Goal: Task Accomplishment & Management: Manage account settings

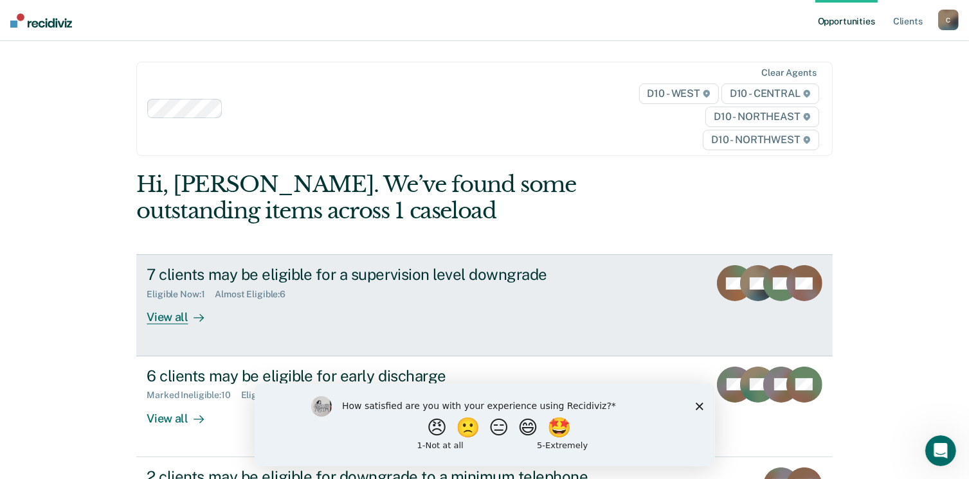
click at [174, 314] on div "View all" at bounding box center [183, 312] width 72 height 25
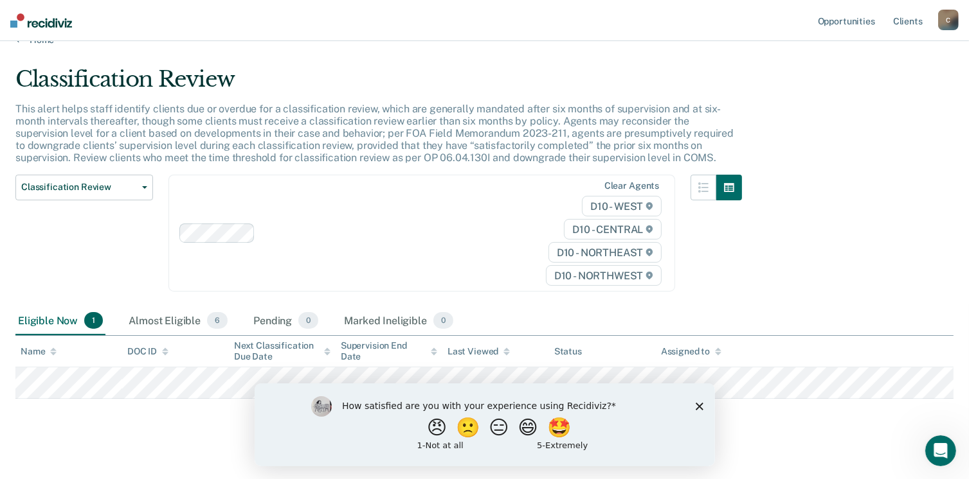
scroll to position [33, 0]
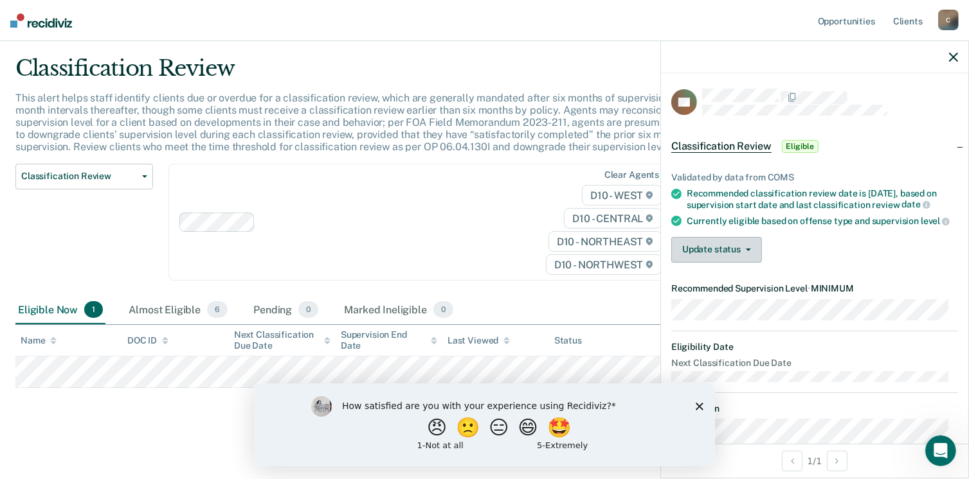
click at [694, 263] on button "Update status" at bounding box center [716, 250] width 91 height 26
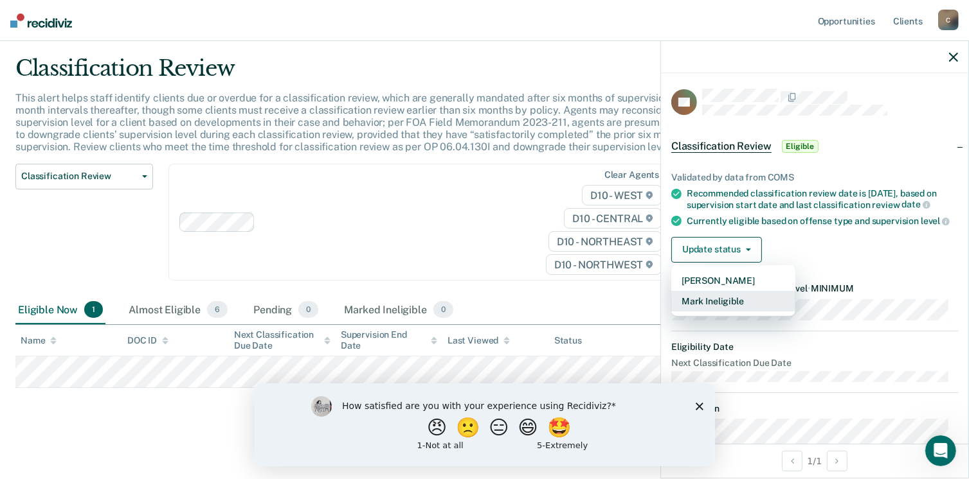
click at [708, 312] on button "Mark Ineligible" at bounding box center [733, 301] width 124 height 21
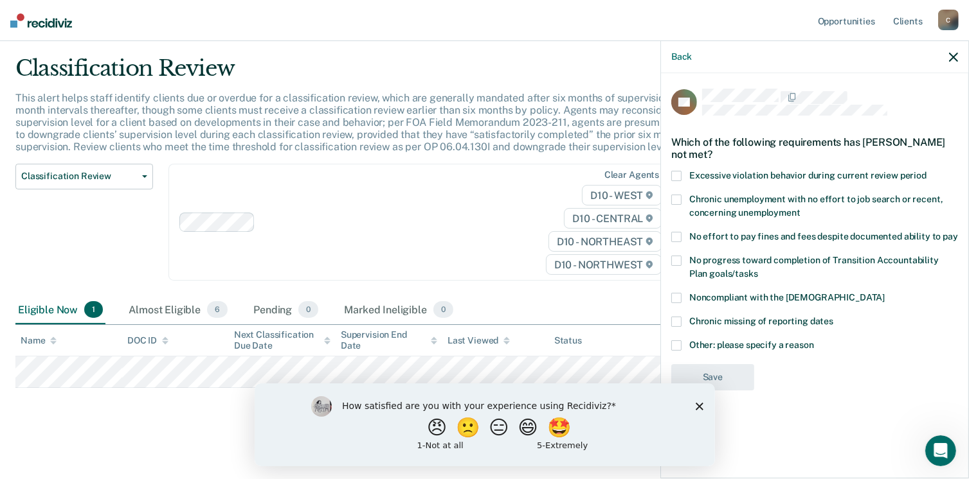
click at [679, 343] on span at bounding box center [676, 346] width 10 height 10
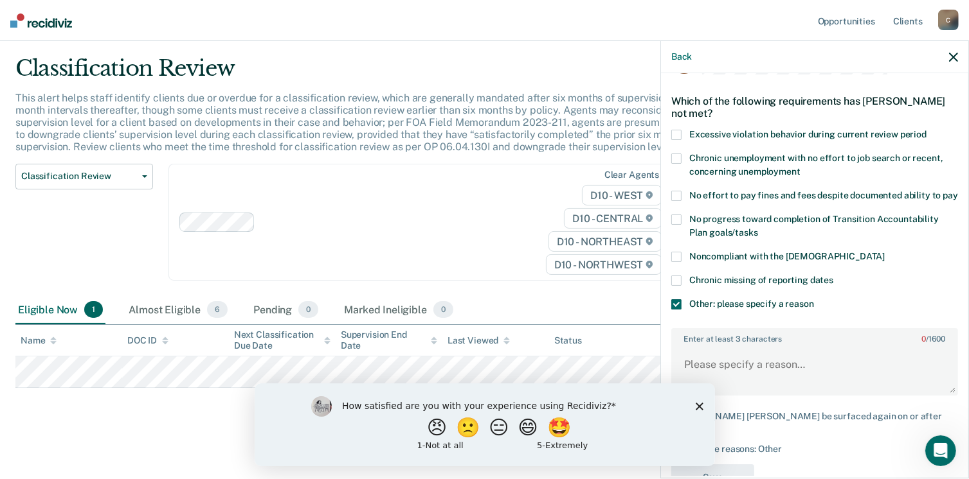
scroll to position [90, 0]
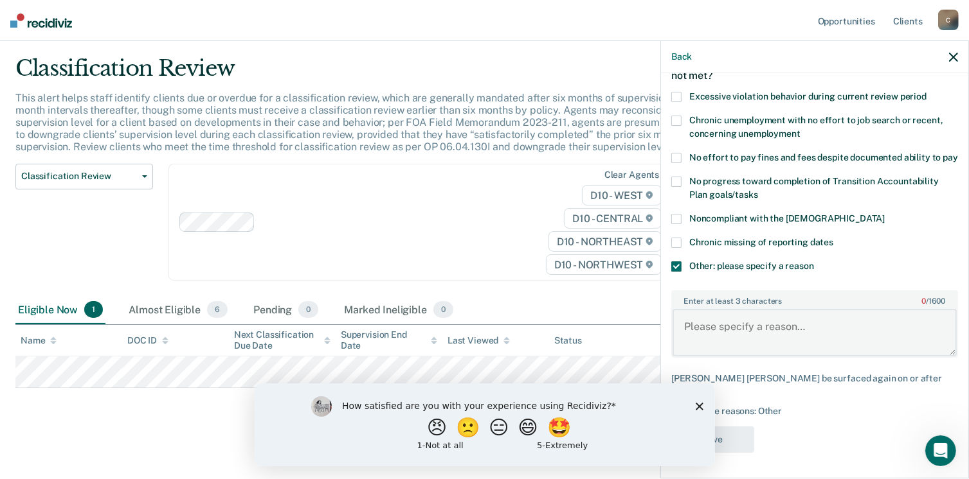
click at [753, 328] on textarea "Enter at least 3 characters 0 / 1600" at bounding box center [814, 333] width 284 height 48
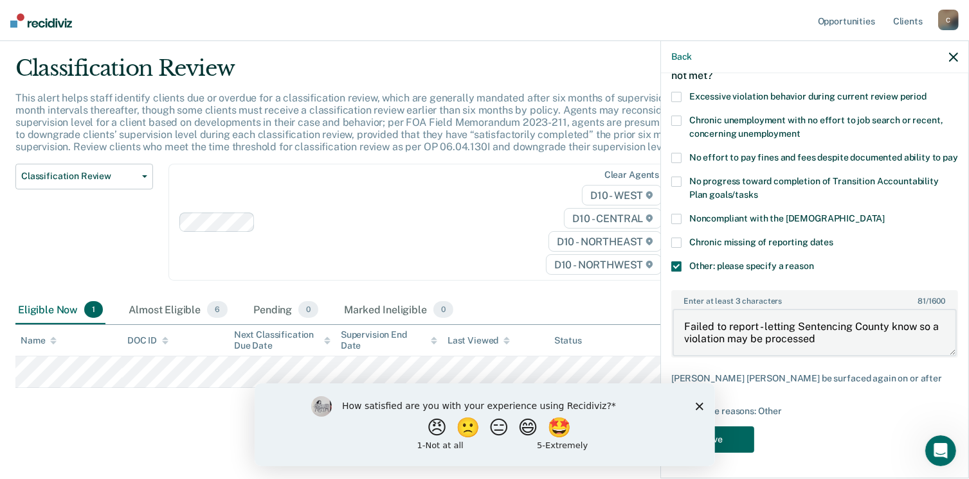
type textarea "Failed to report - letting Sentencing County know so a violation may be process…"
click at [738, 445] on button "Save" at bounding box center [712, 440] width 83 height 26
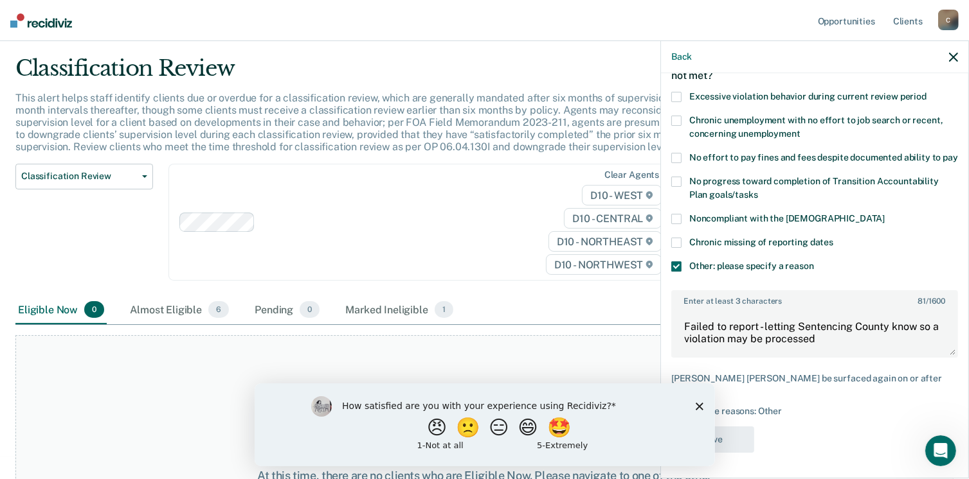
click at [696, 406] on icon "Close survey" at bounding box center [699, 406] width 8 height 8
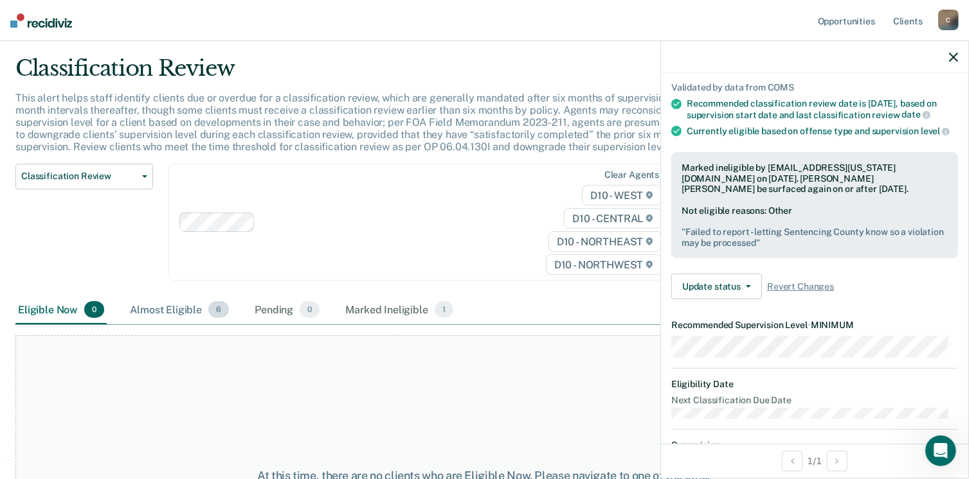
click at [185, 314] on div "Almost Eligible 6" at bounding box center [179, 310] width 104 height 28
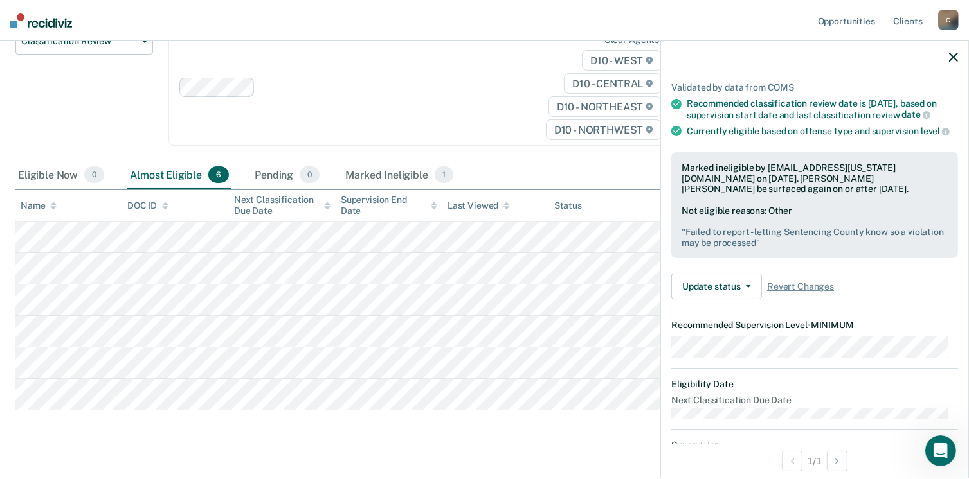
scroll to position [190, 0]
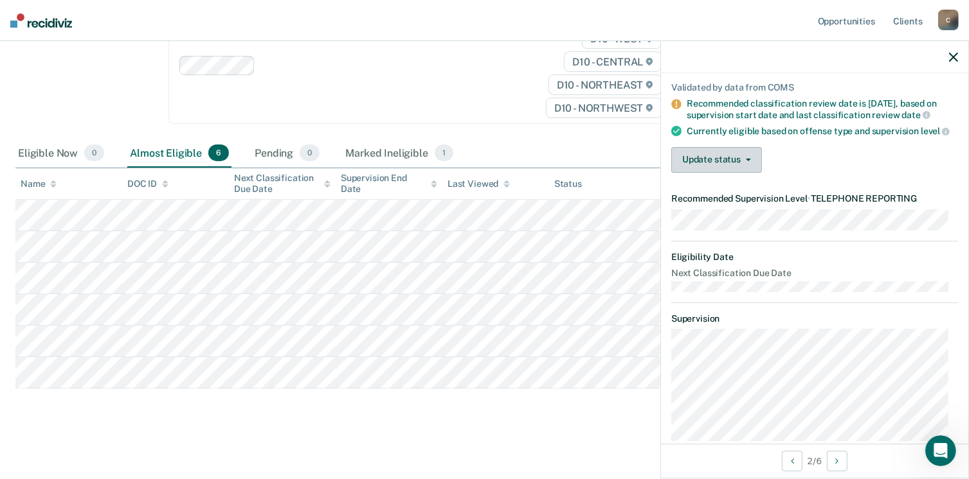
click at [710, 173] on button "Update status" at bounding box center [716, 160] width 91 height 26
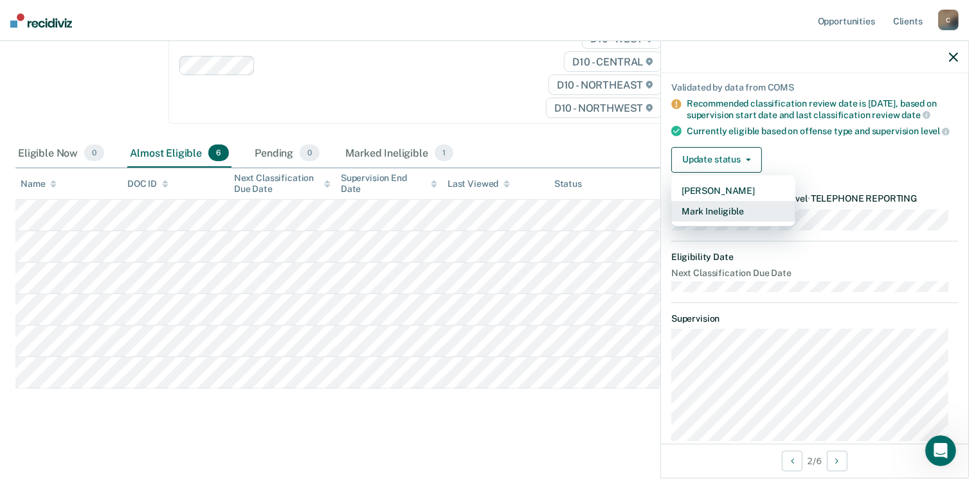
click at [712, 222] on button "Mark Ineligible" at bounding box center [733, 211] width 124 height 21
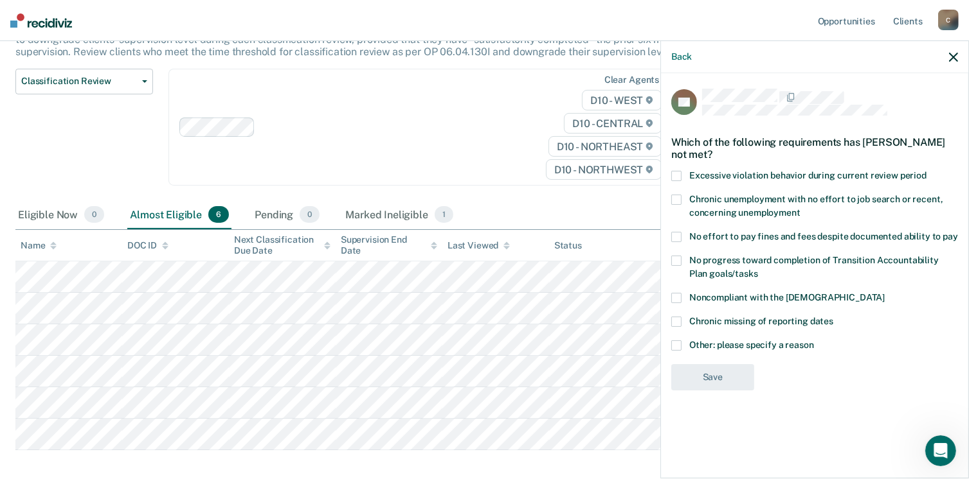
scroll to position [0, 0]
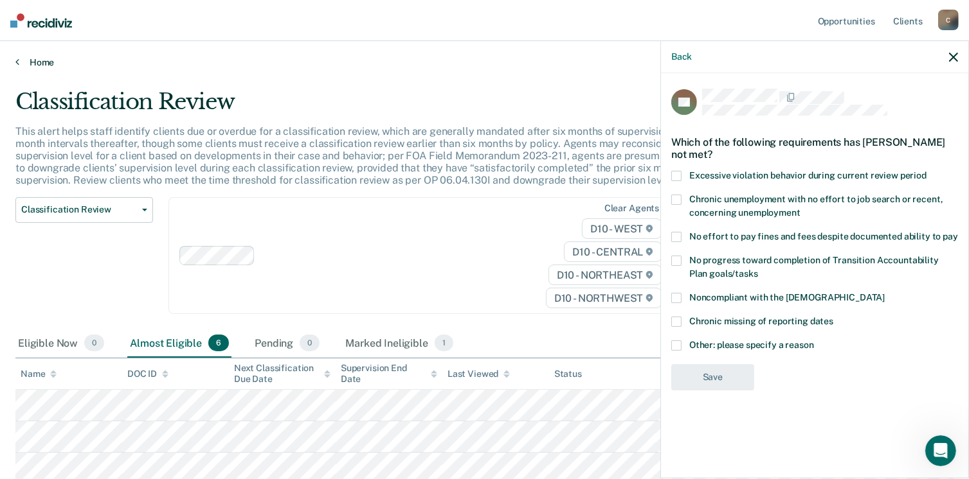
click at [45, 65] on link "Home" at bounding box center [484, 63] width 938 height 12
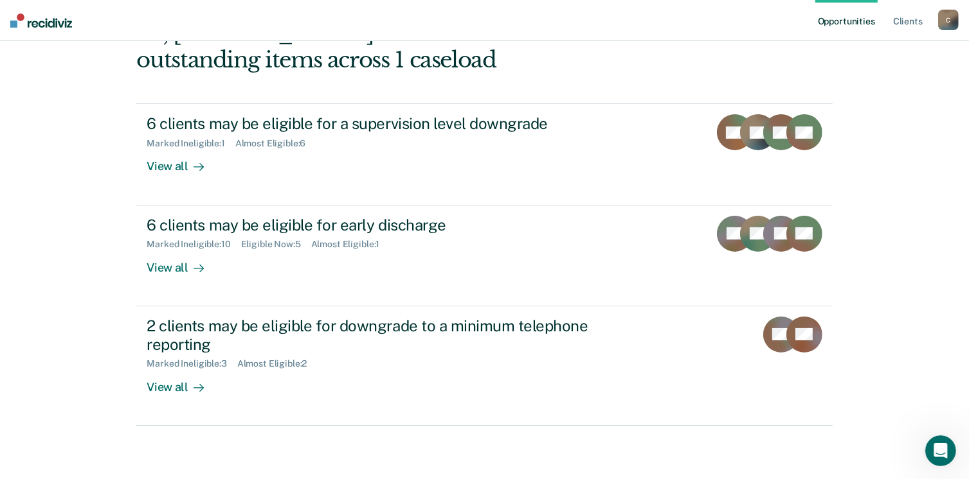
scroll to position [175, 0]
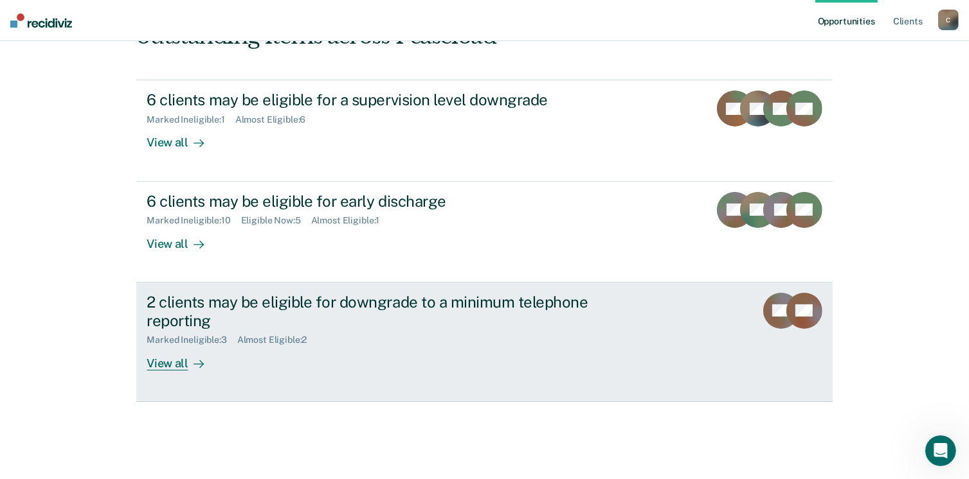
click at [162, 363] on div "View all" at bounding box center [183, 358] width 72 height 25
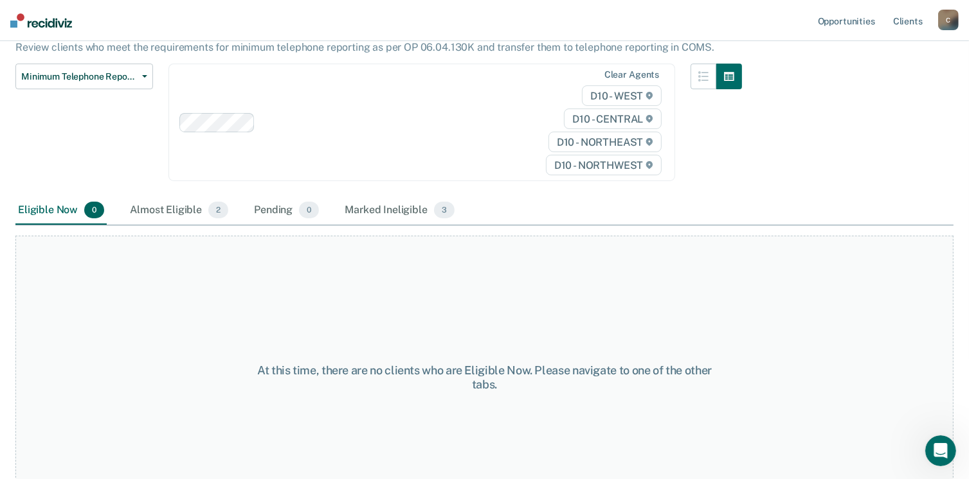
scroll to position [129, 0]
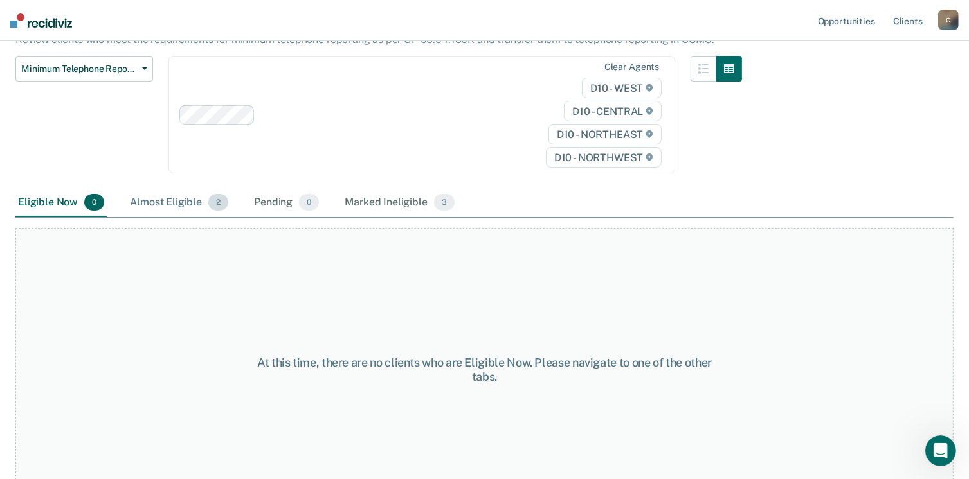
click at [179, 189] on div "Almost Eligible 2" at bounding box center [178, 203] width 103 height 28
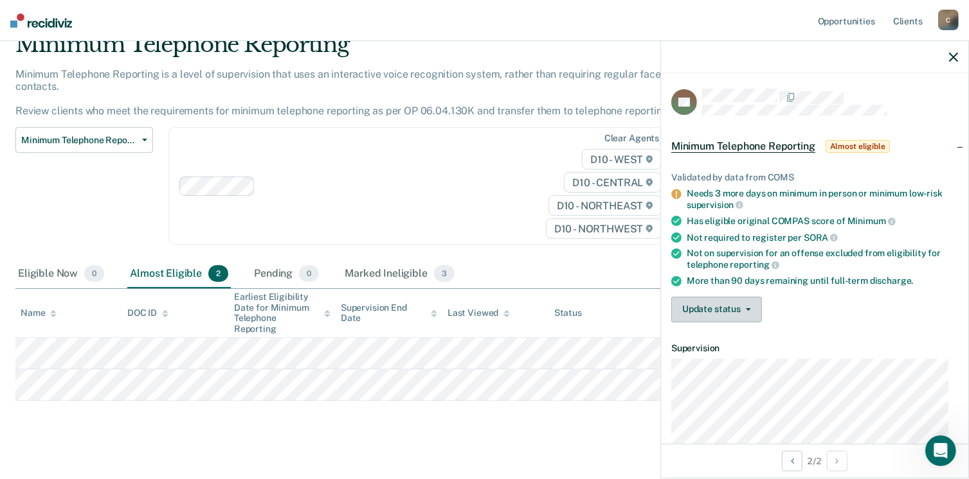
click at [706, 297] on button "Update status" at bounding box center [716, 310] width 91 height 26
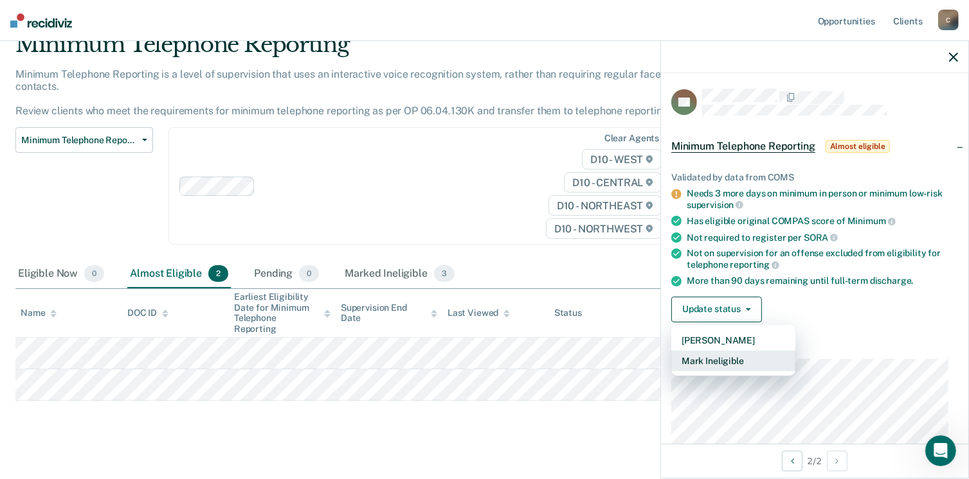
click at [707, 358] on button "Mark Ineligible" at bounding box center [733, 361] width 124 height 21
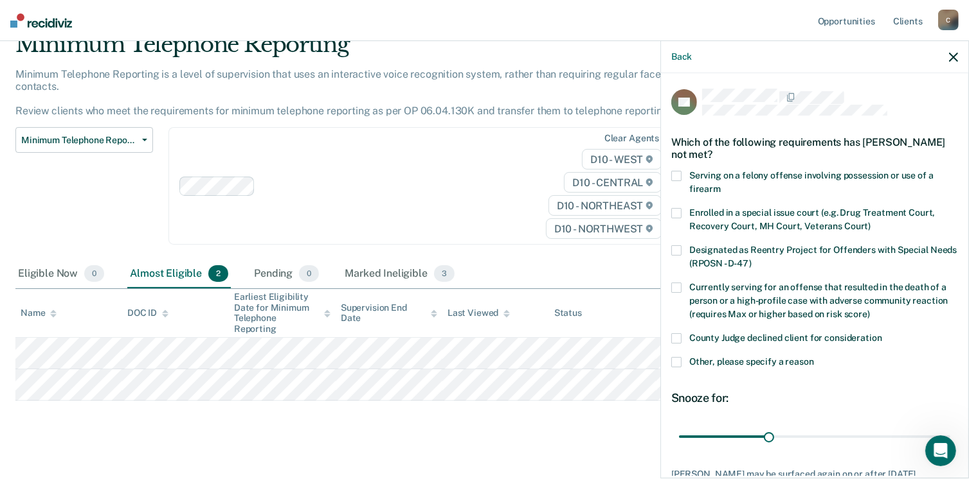
click at [675, 362] on span at bounding box center [676, 362] width 10 height 10
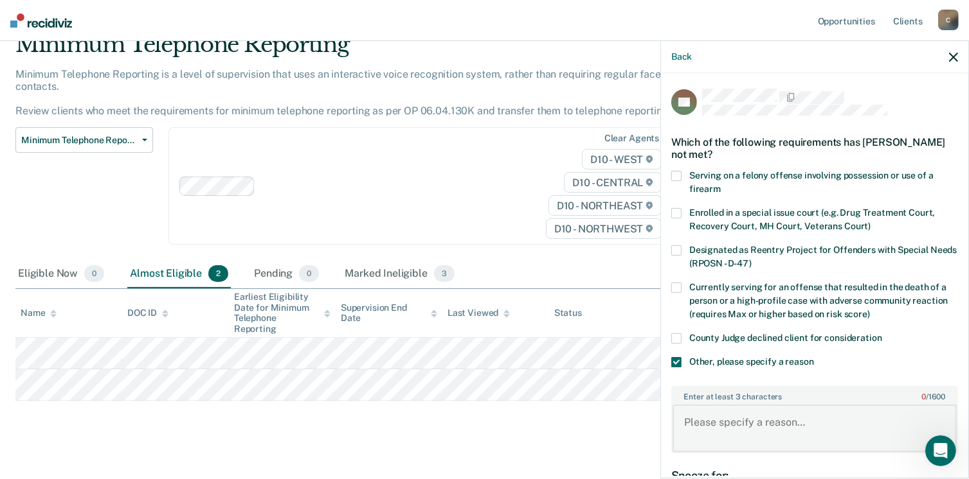
click at [701, 424] on textarea "Enter at least 3 characters 0 / 1600" at bounding box center [814, 429] width 284 height 48
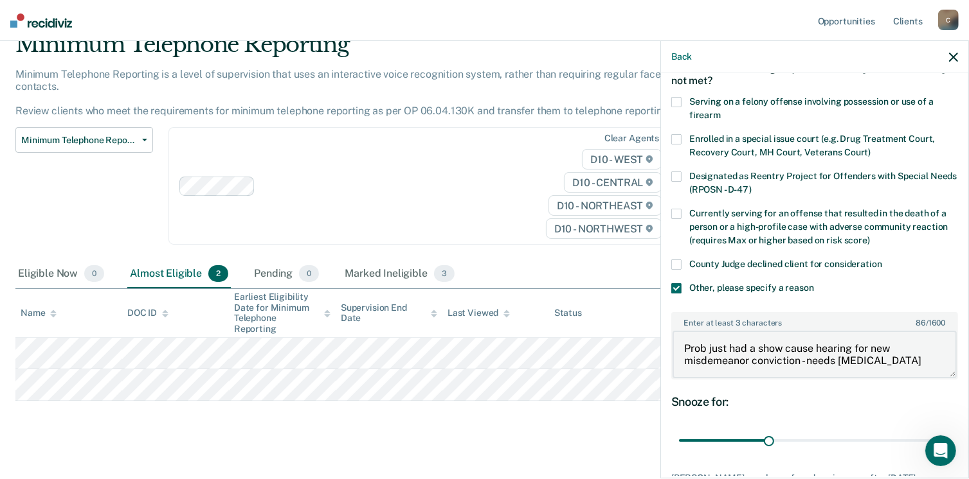
scroll to position [170, 0]
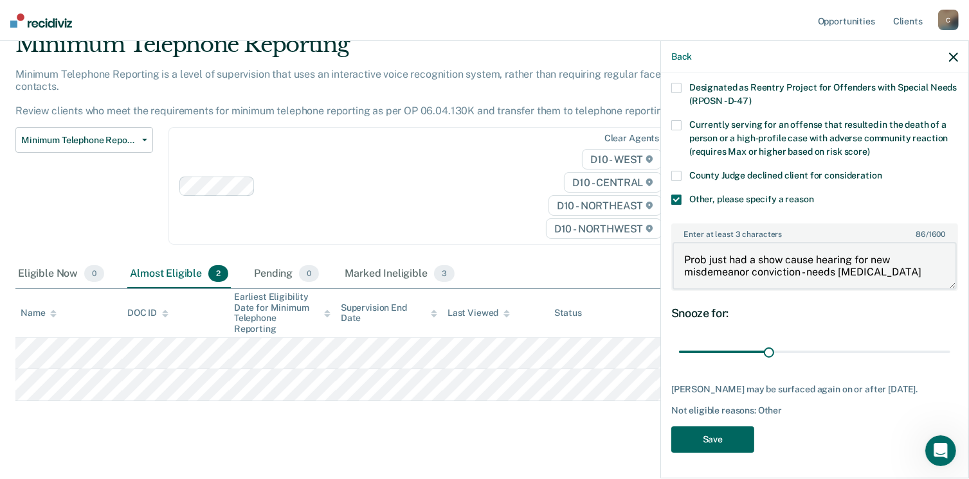
type textarea "Prob just had a show cause hearing for new misdemeanor conviction - needs [MEDI…"
click at [720, 434] on button "Save" at bounding box center [712, 440] width 83 height 26
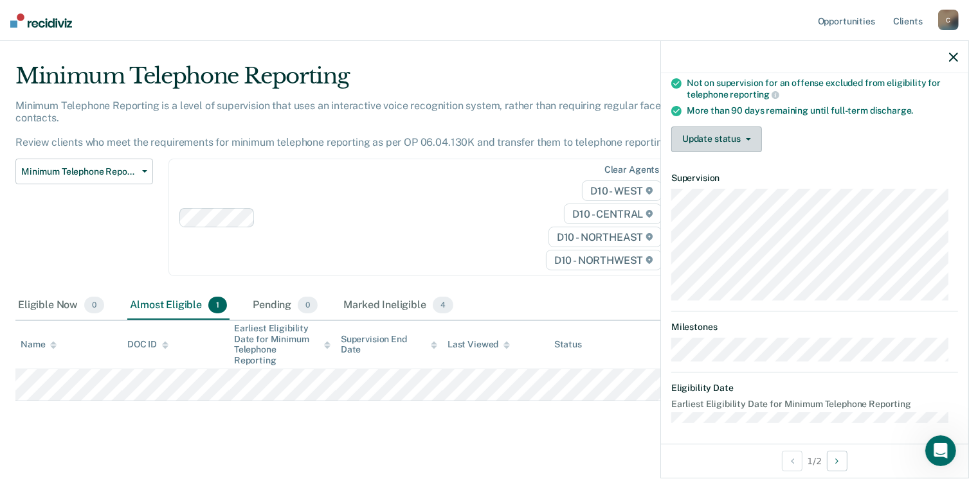
click at [713, 136] on button "Update status" at bounding box center [716, 140] width 91 height 26
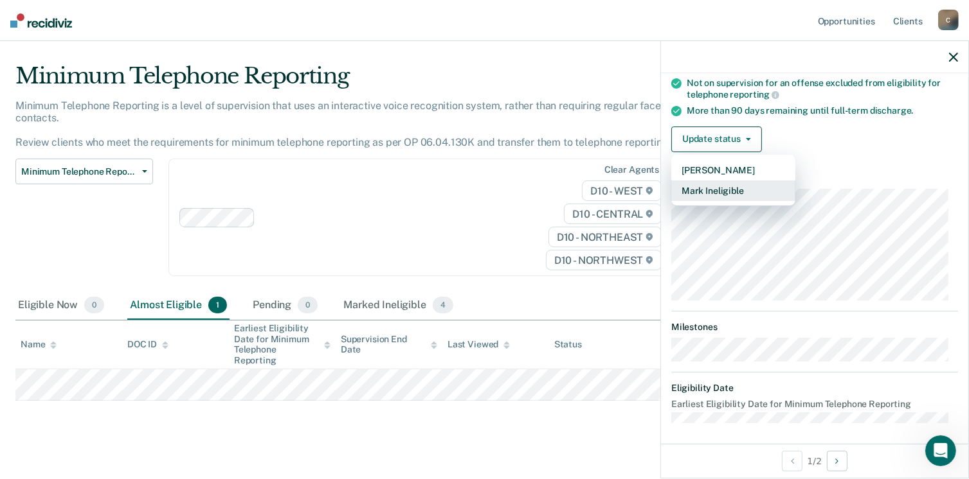
click at [715, 190] on button "Mark Ineligible" at bounding box center [733, 191] width 124 height 21
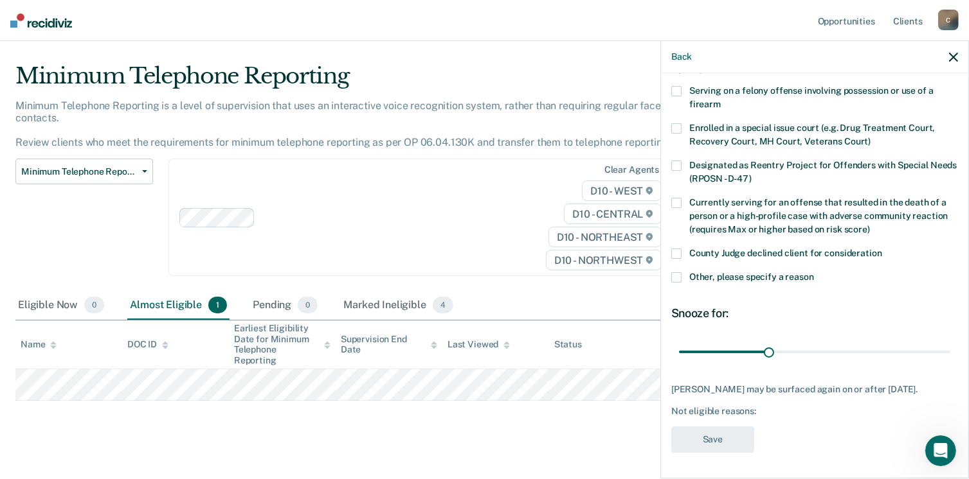
click at [679, 273] on span at bounding box center [676, 278] width 10 height 10
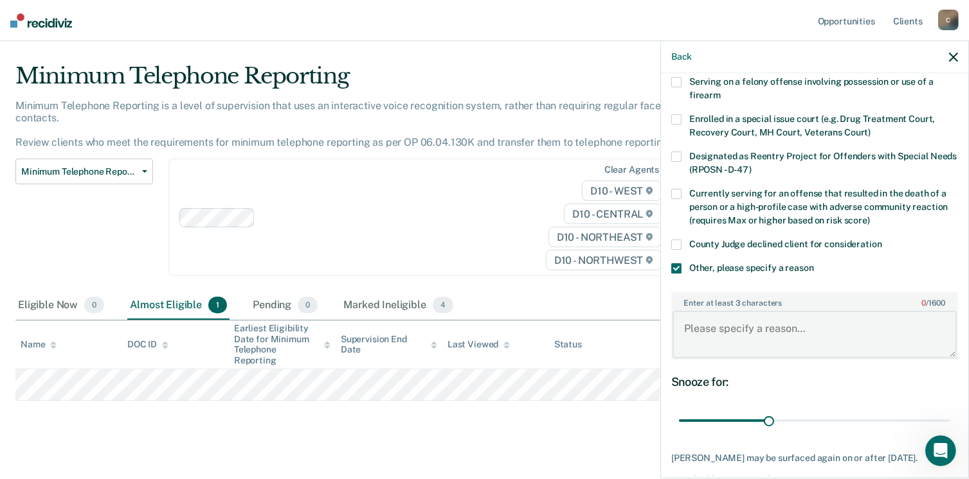
click at [692, 334] on textarea "Enter at least 3 characters 0 / 1600" at bounding box center [814, 335] width 284 height 48
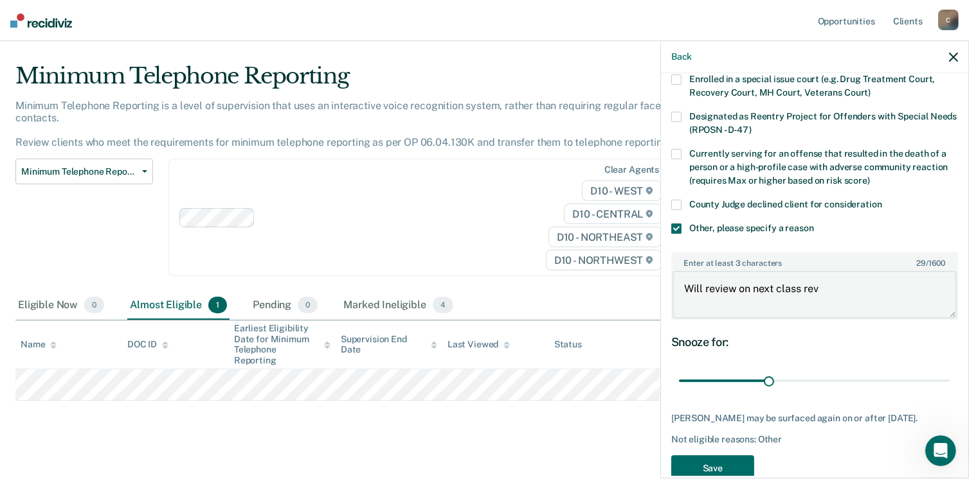
scroll to position [170, 0]
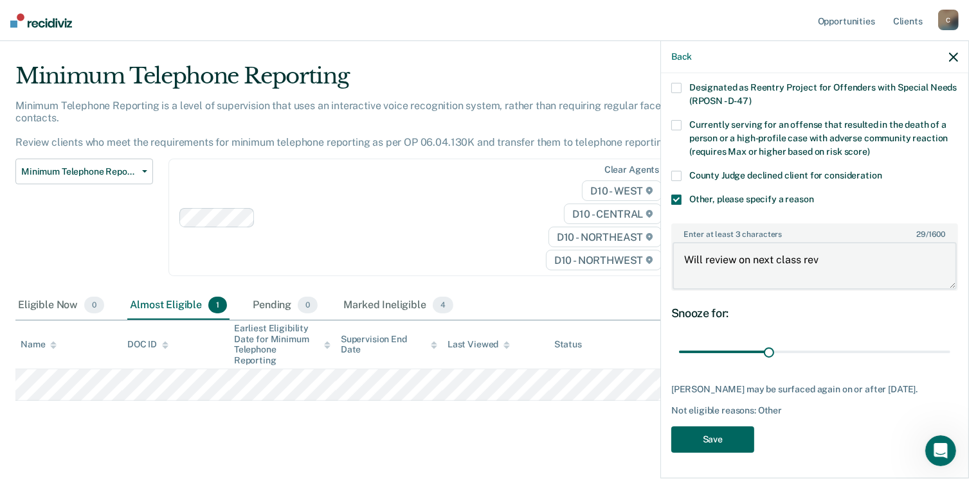
type textarea "Will review on next class rev"
click at [702, 442] on button "Save" at bounding box center [712, 440] width 83 height 26
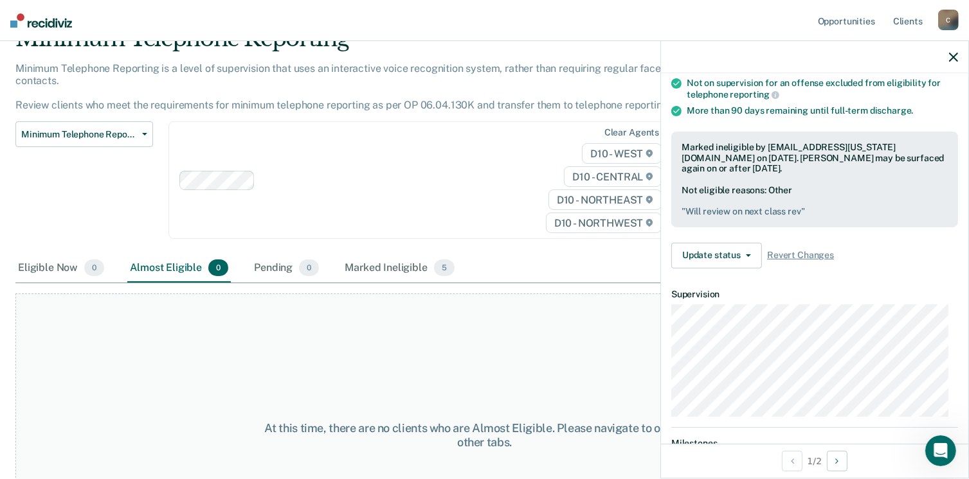
scroll to position [0, 0]
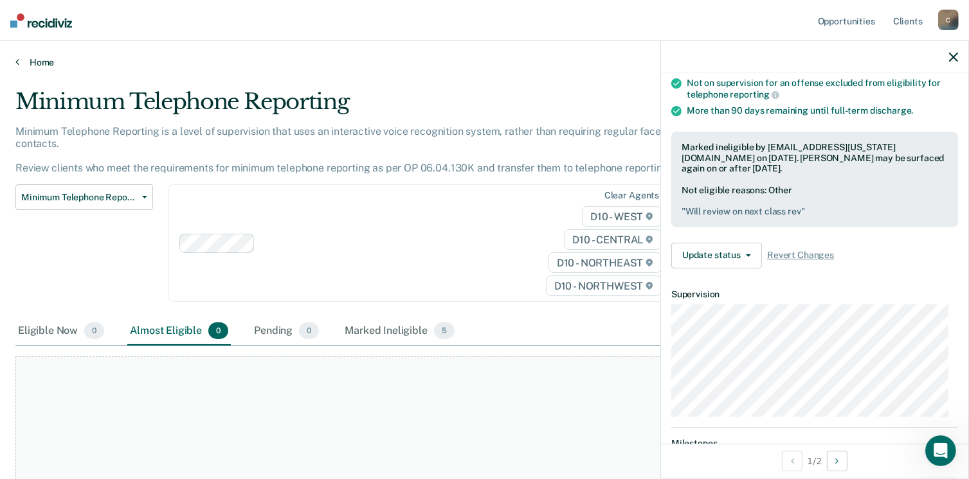
click at [44, 60] on link "Home" at bounding box center [484, 63] width 938 height 12
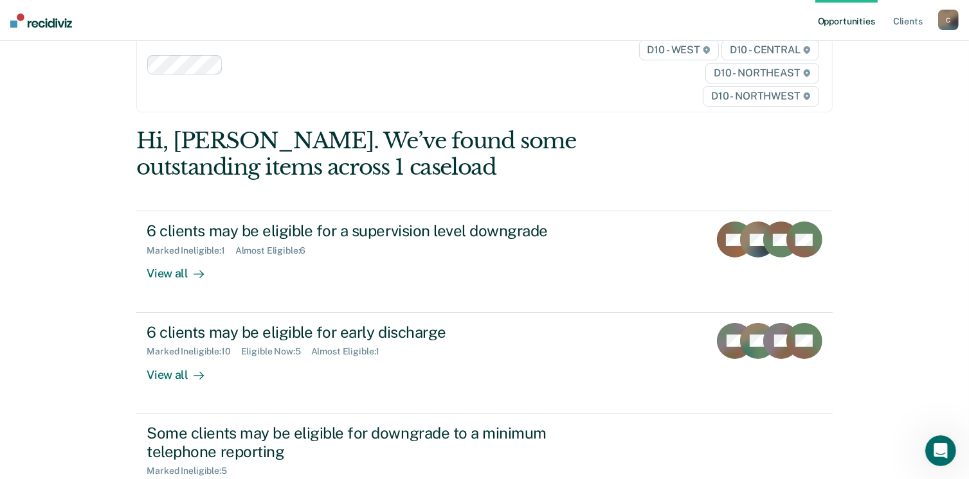
scroll to position [129, 0]
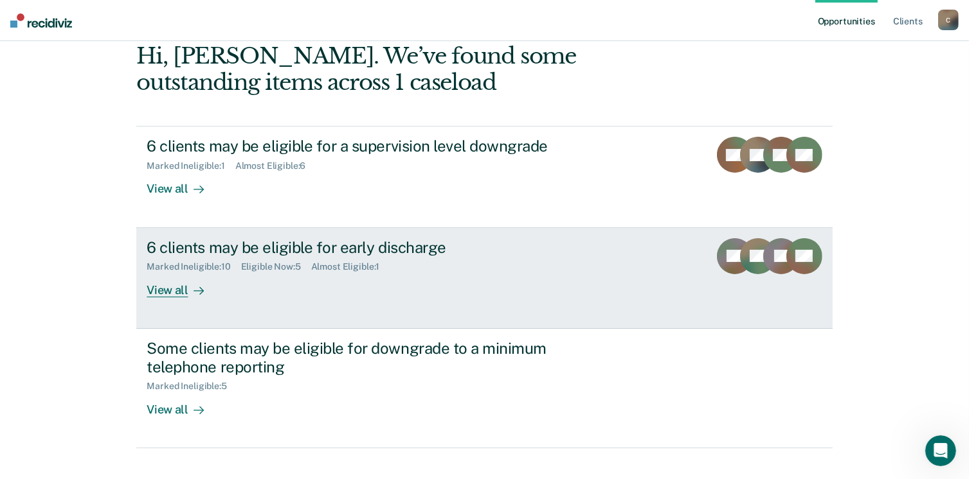
click at [175, 293] on div "View all" at bounding box center [183, 285] width 72 height 25
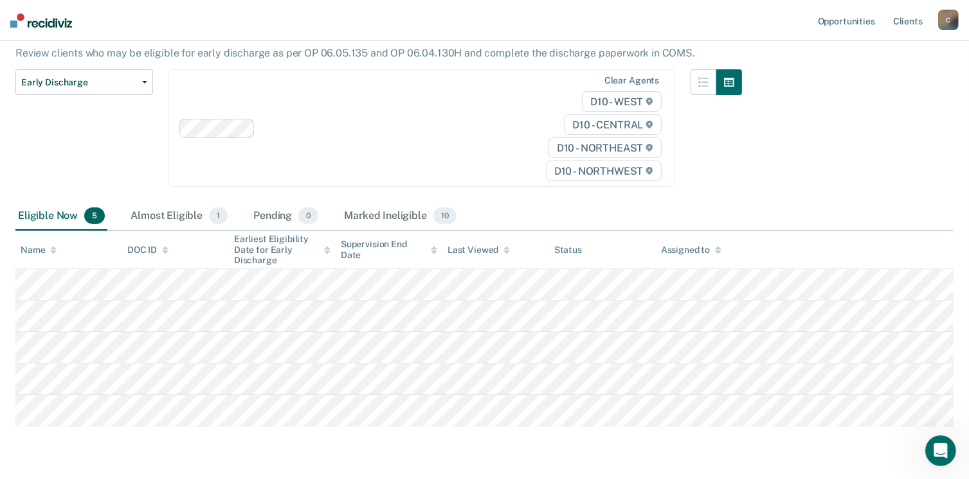
scroll to position [129, 0]
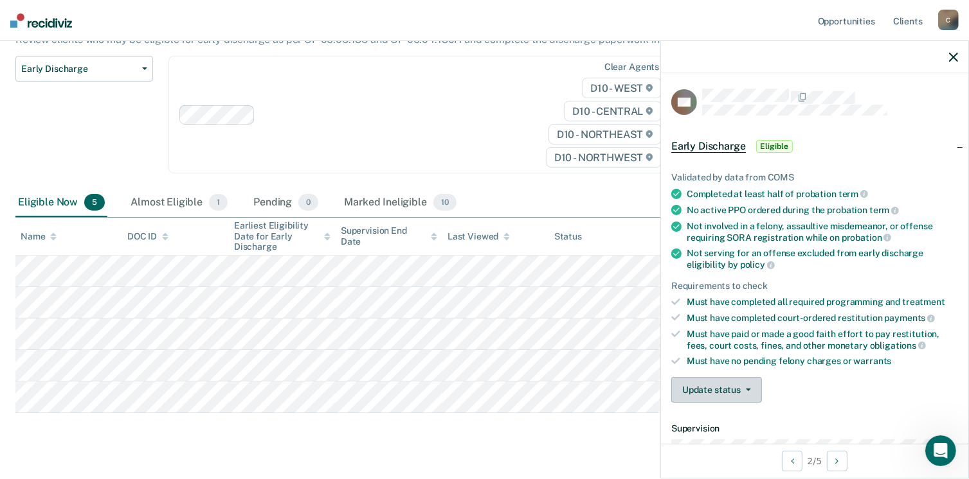
click at [698, 399] on button "Update status" at bounding box center [716, 390] width 91 height 26
click at [703, 416] on button "[PERSON_NAME]" at bounding box center [733, 421] width 124 height 21
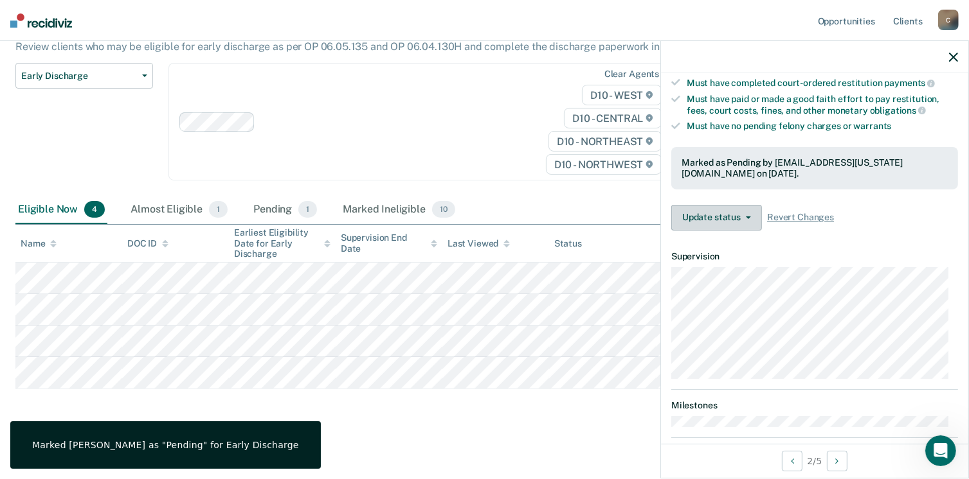
scroll to position [107, 0]
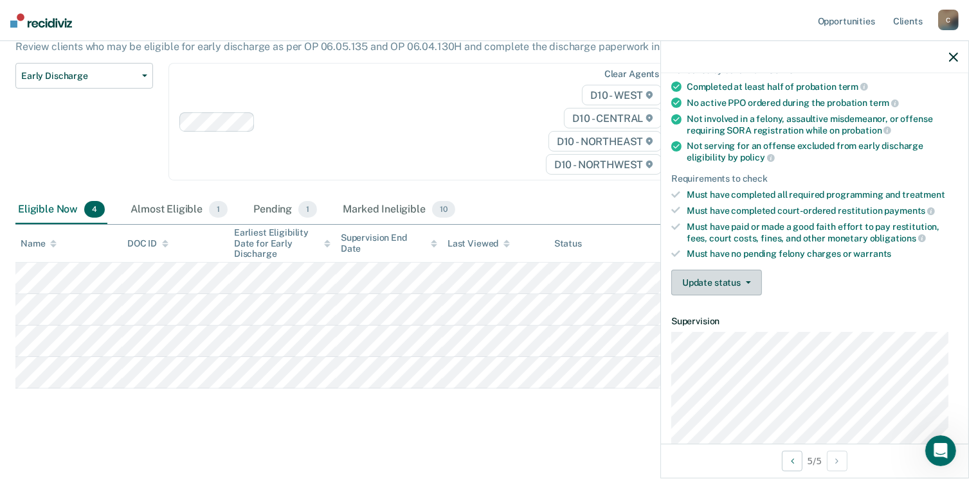
click at [709, 275] on button "Update status" at bounding box center [716, 283] width 91 height 26
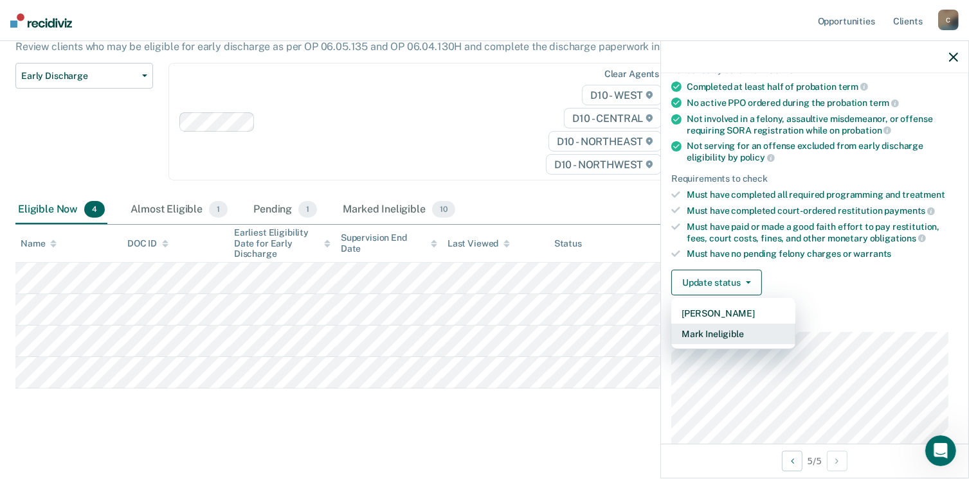
click at [696, 335] on button "Mark Ineligible" at bounding box center [733, 334] width 124 height 21
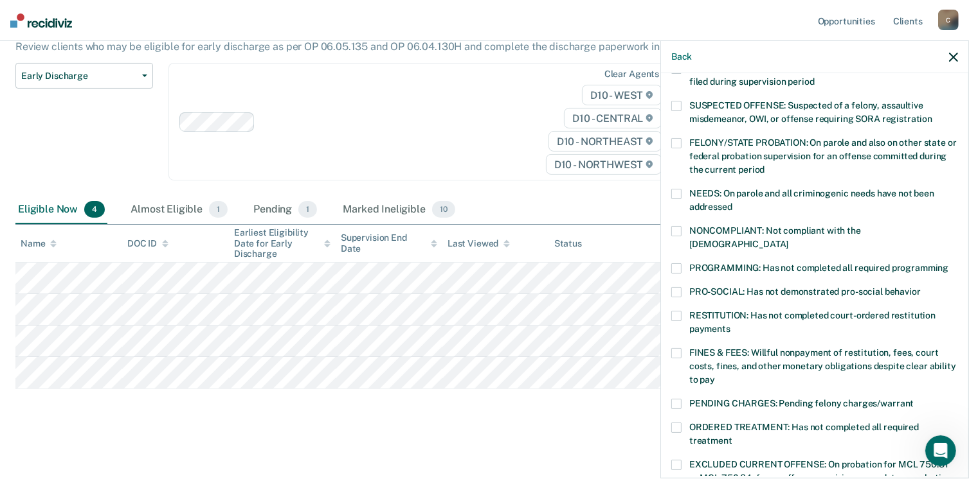
click at [676, 311] on span at bounding box center [676, 316] width 10 height 10
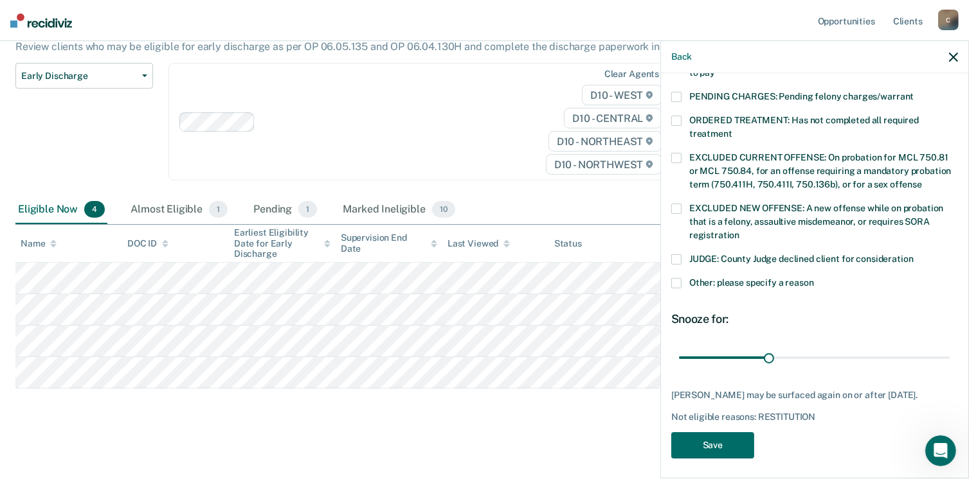
scroll to position [416, 0]
click at [714, 435] on button "Save" at bounding box center [712, 444] width 83 height 26
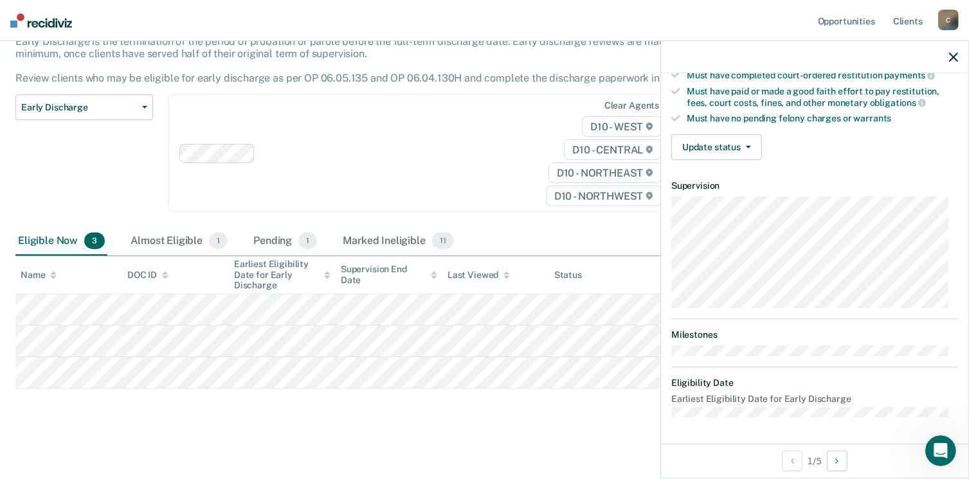
scroll to position [237, 0]
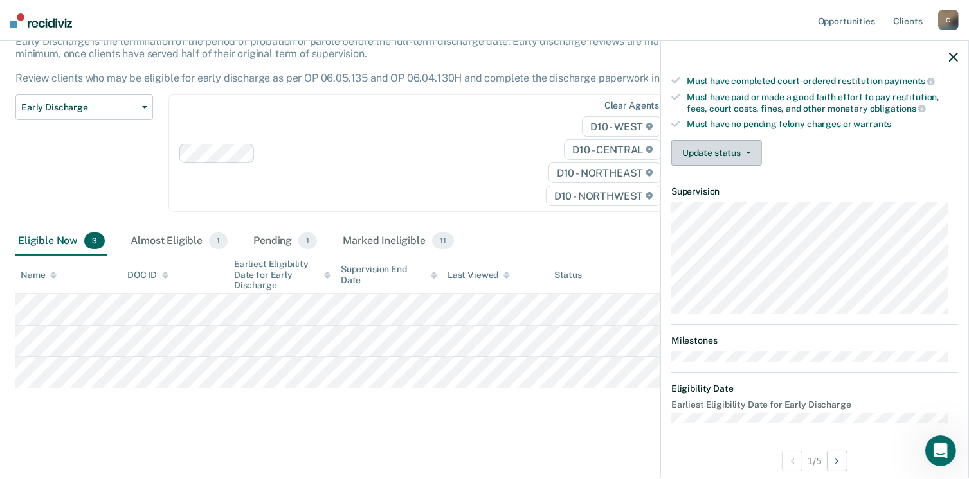
click at [722, 152] on button "Update status" at bounding box center [716, 153] width 91 height 26
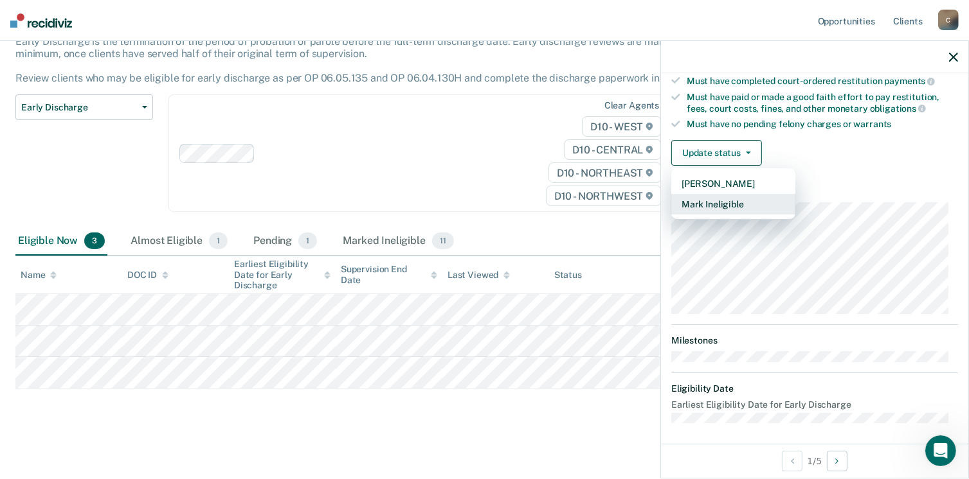
click at [715, 205] on button "Mark Ineligible" at bounding box center [733, 204] width 124 height 21
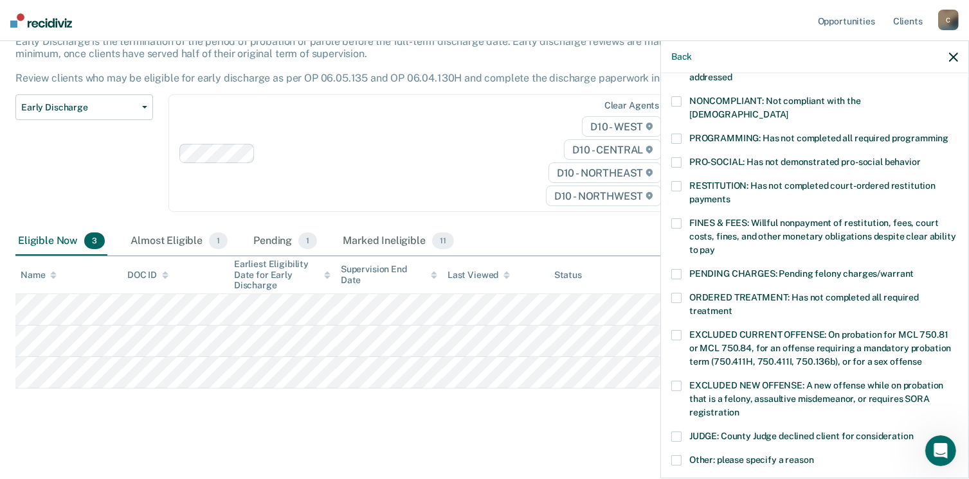
click at [676, 134] on span at bounding box center [676, 139] width 10 height 10
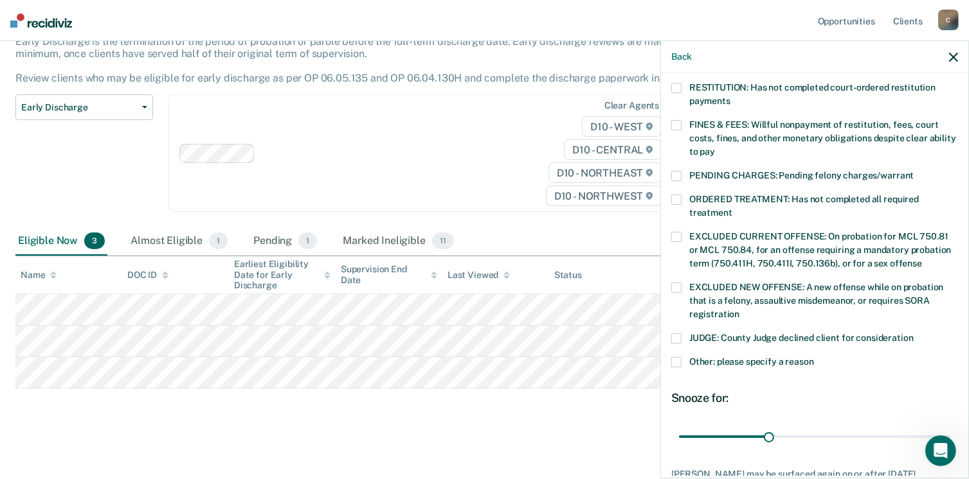
scroll to position [416, 0]
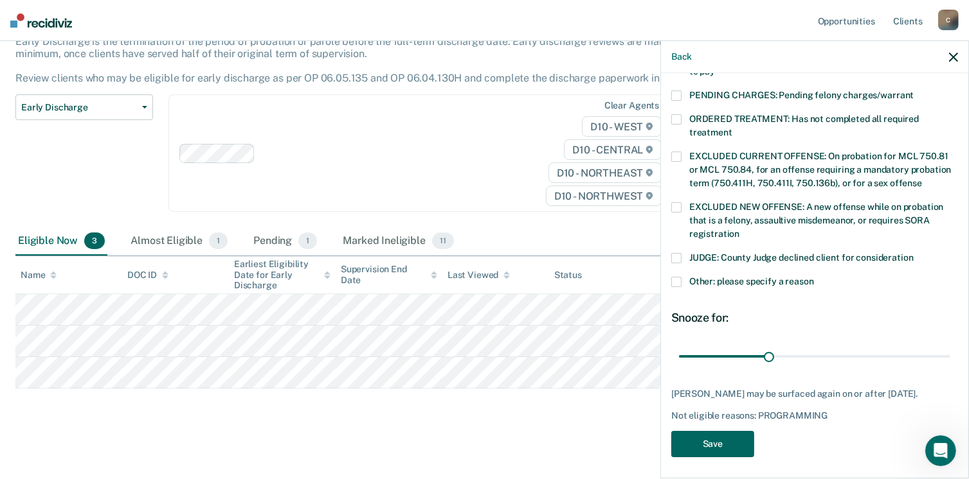
click at [715, 440] on button "Save" at bounding box center [712, 444] width 83 height 26
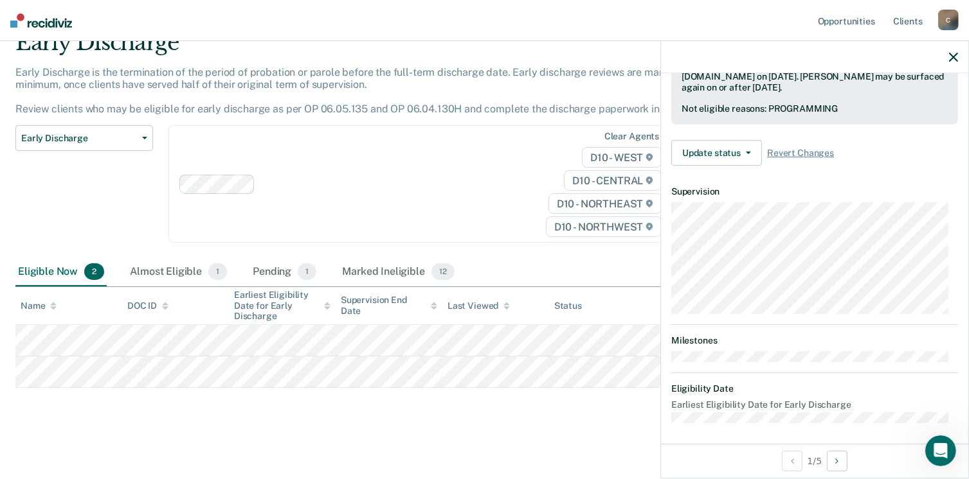
scroll to position [237, 0]
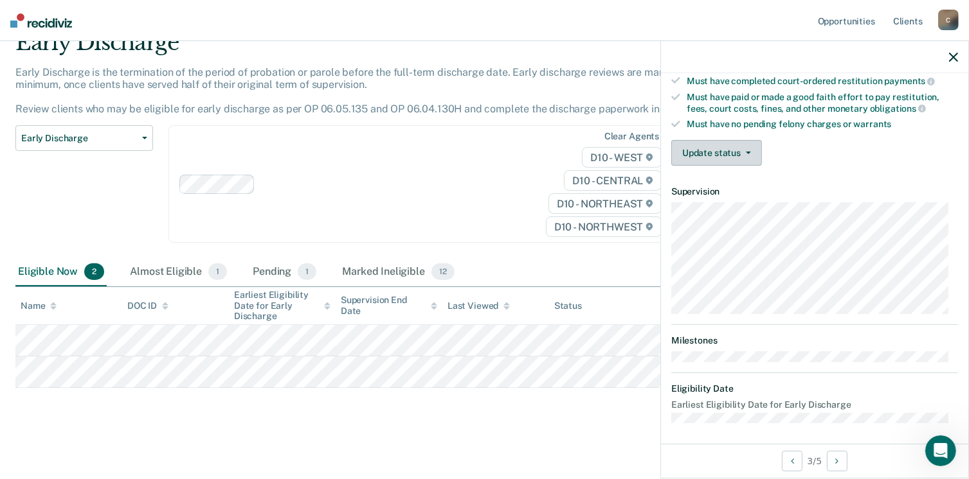
click at [704, 153] on button "Update status" at bounding box center [716, 153] width 91 height 26
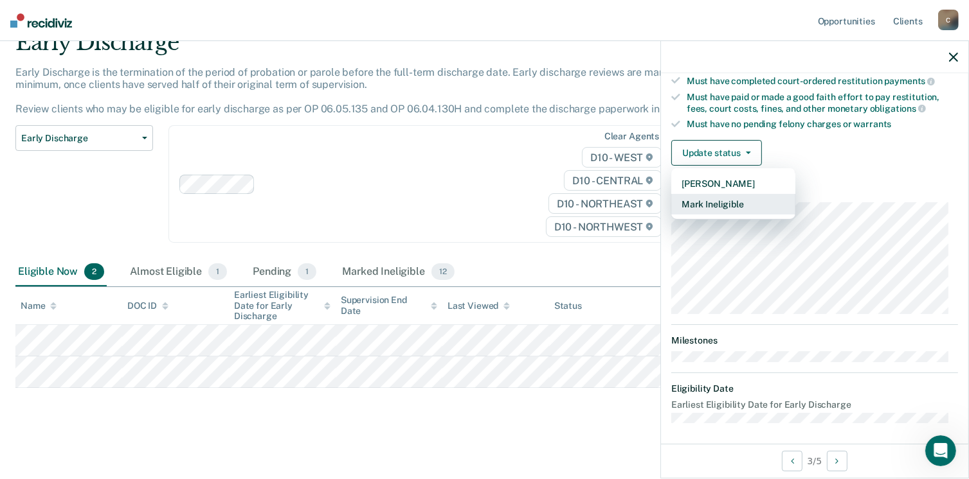
click at [710, 201] on button "Mark Ineligible" at bounding box center [733, 204] width 124 height 21
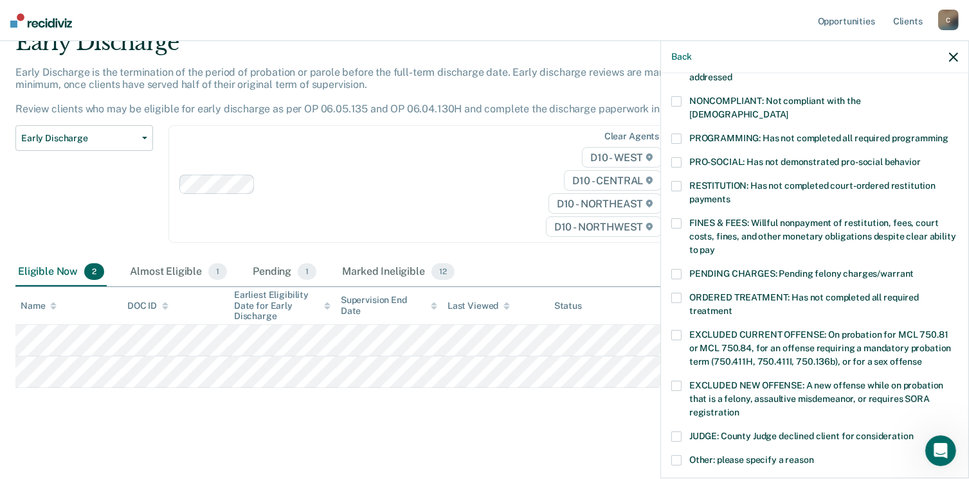
click at [680, 134] on span at bounding box center [676, 139] width 10 height 10
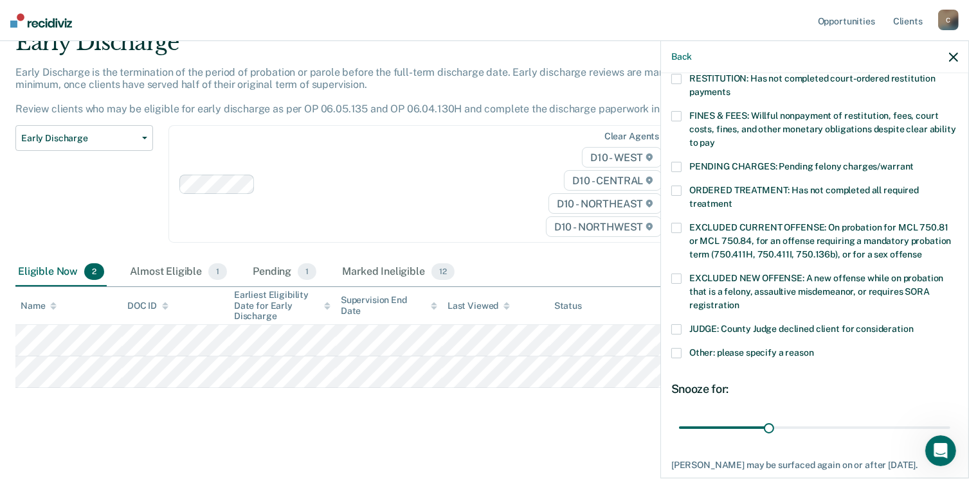
scroll to position [416, 0]
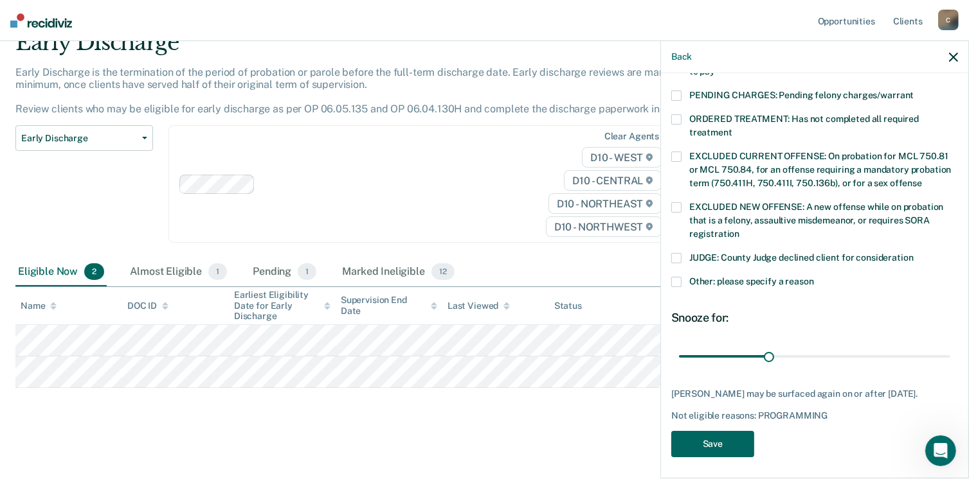
click at [712, 436] on button "Save" at bounding box center [712, 444] width 83 height 26
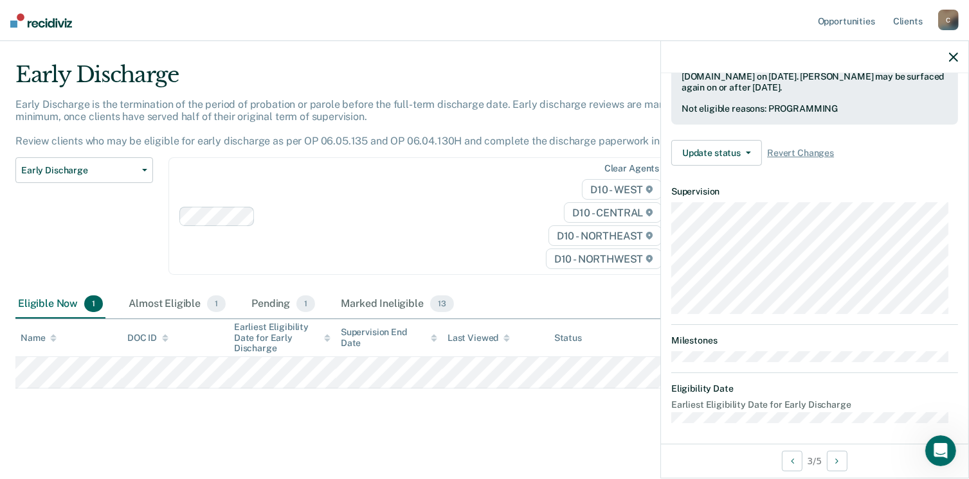
scroll to position [237, 0]
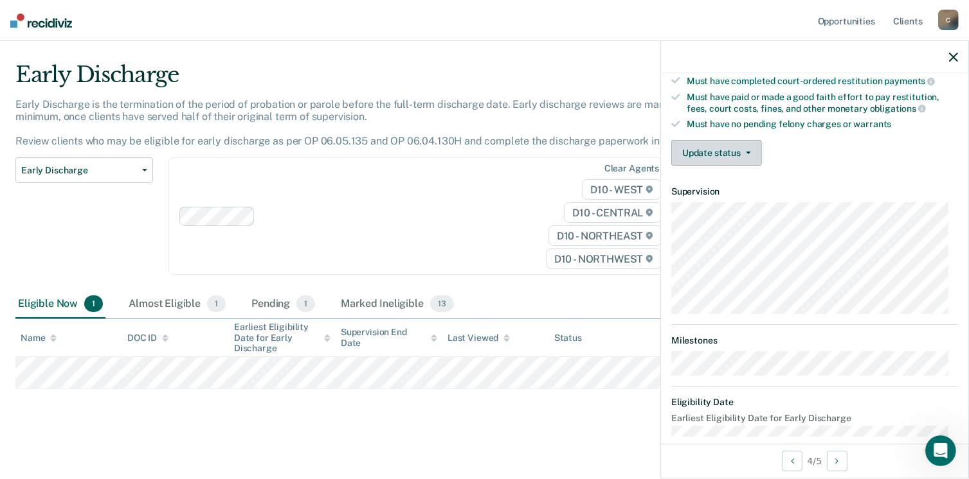
click at [703, 147] on button "Update status" at bounding box center [716, 153] width 91 height 26
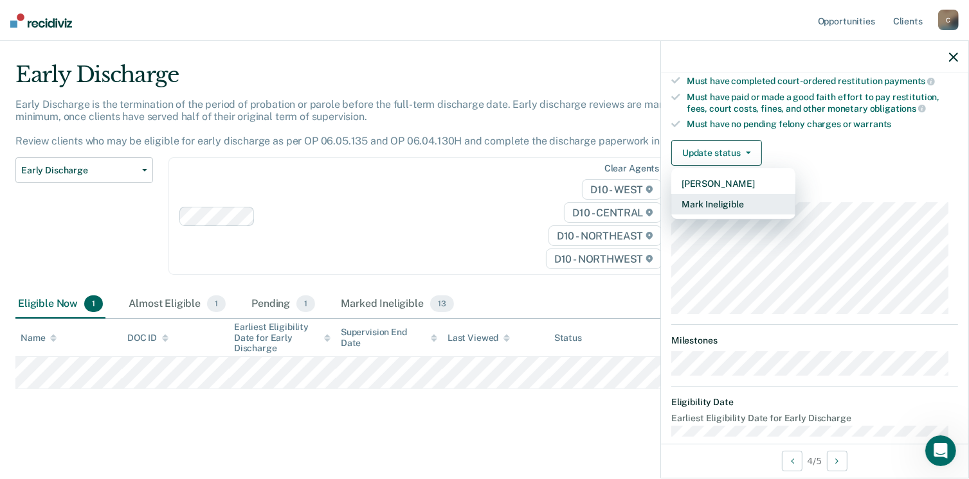
click at [710, 204] on button "Mark Ineligible" at bounding box center [733, 204] width 124 height 21
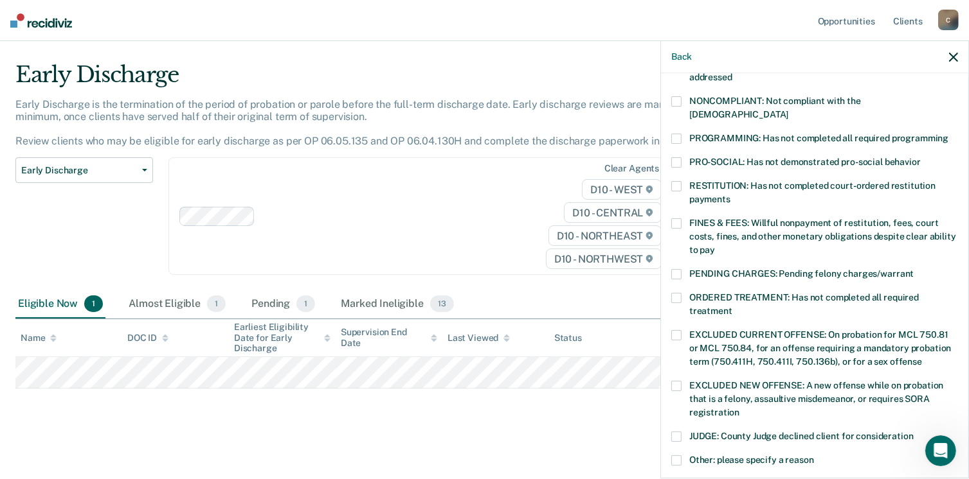
click at [675, 134] on span at bounding box center [676, 139] width 10 height 10
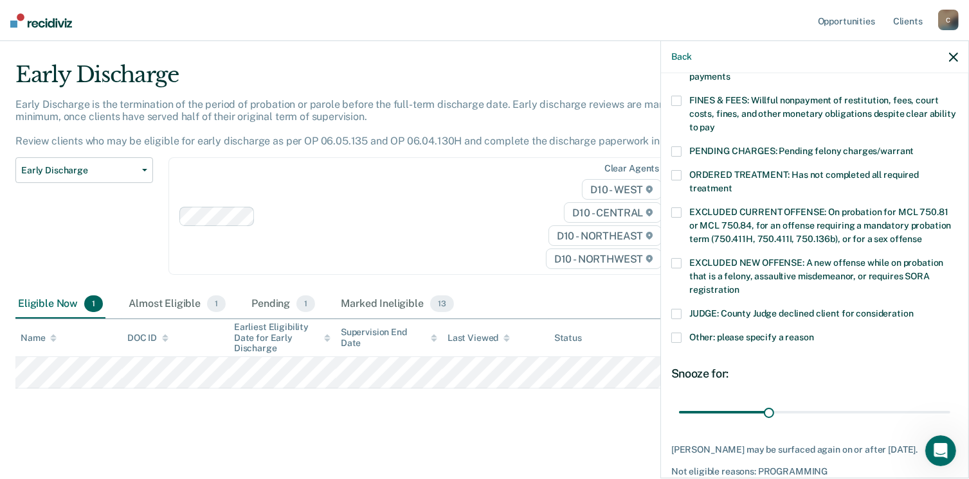
scroll to position [386, 0]
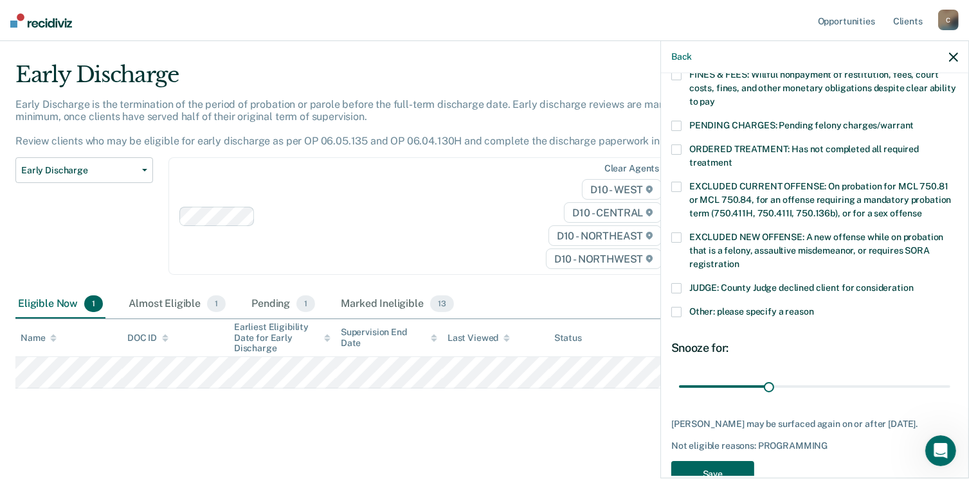
click at [733, 464] on button "Save" at bounding box center [712, 474] width 83 height 26
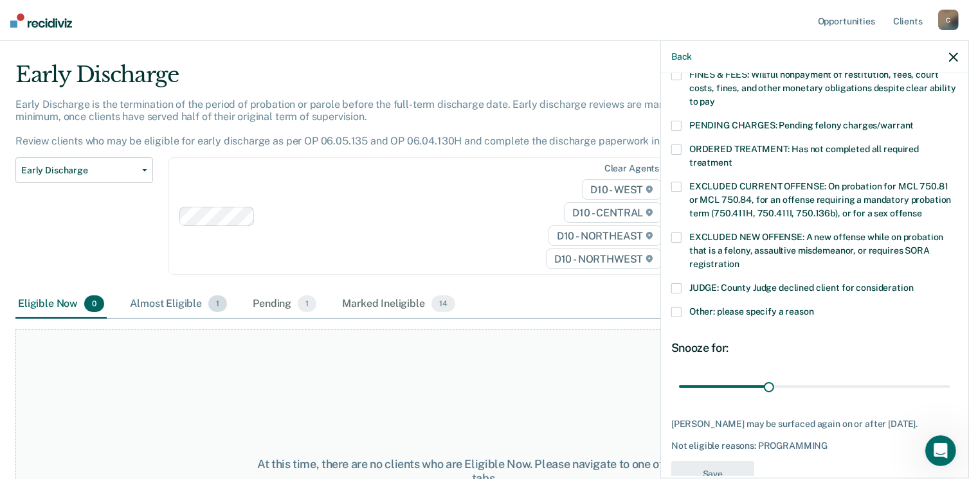
scroll to position [346, 0]
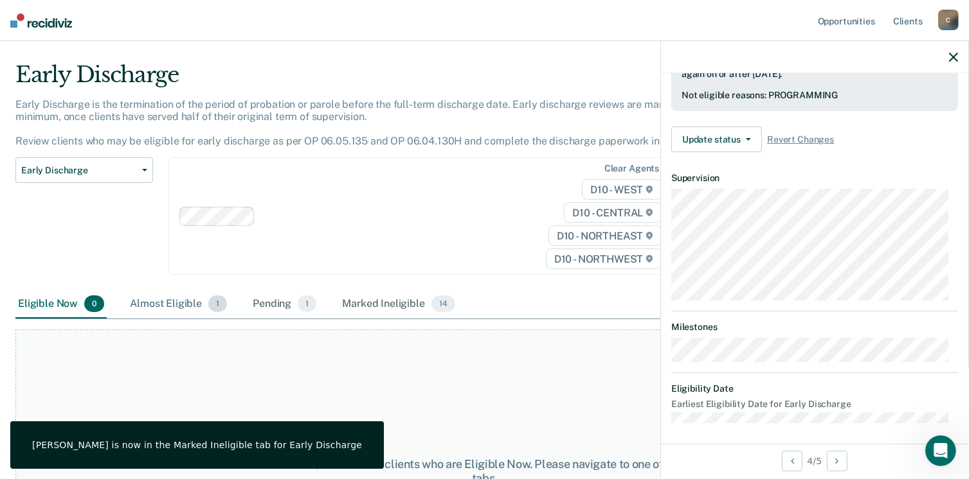
click at [169, 307] on div "Almost Eligible 1" at bounding box center [178, 305] width 102 height 28
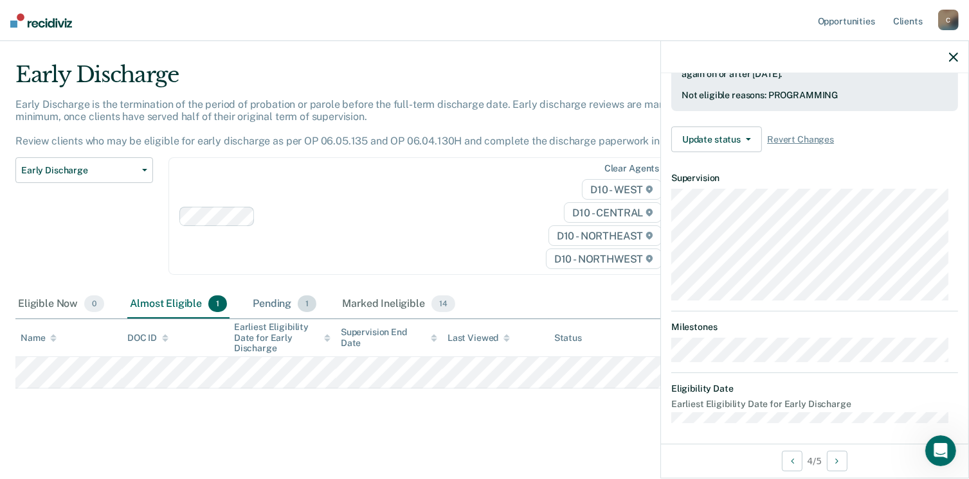
click at [269, 305] on div "Pending 1" at bounding box center [284, 305] width 69 height 28
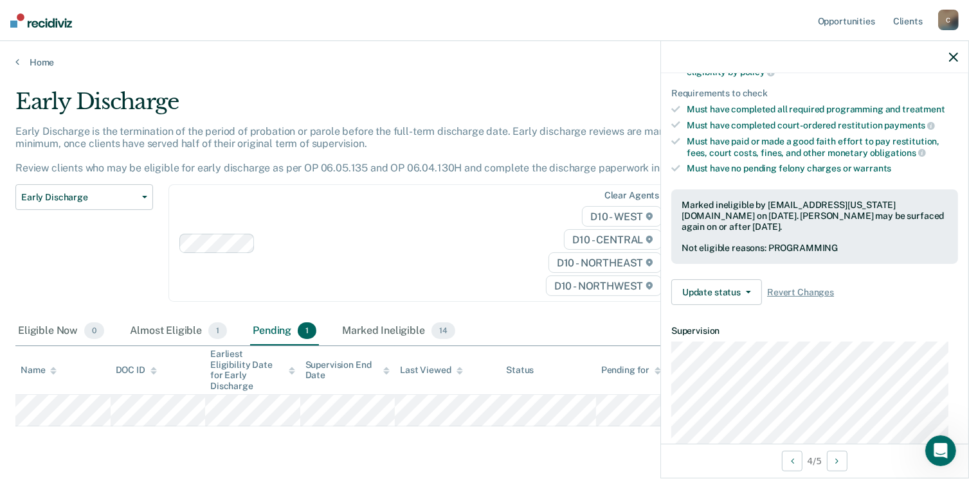
scroll to position [0, 0]
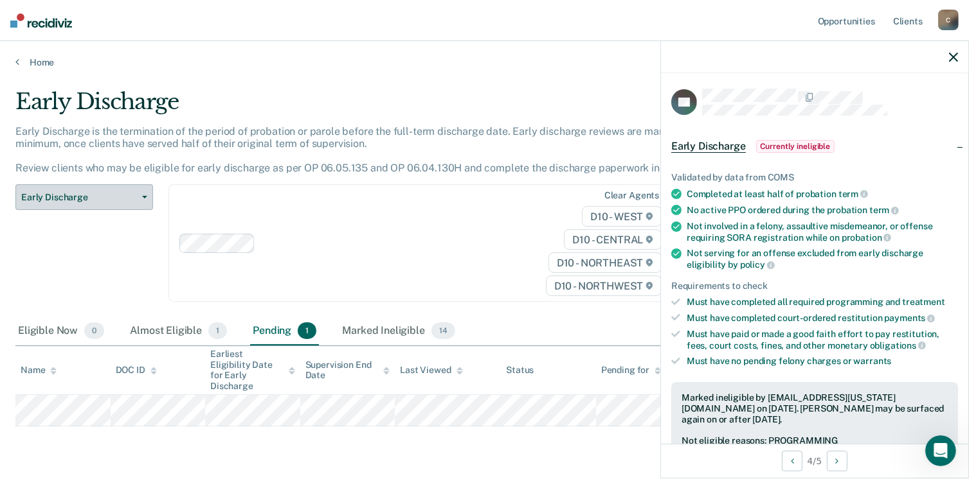
click at [44, 199] on span "Early Discharge" at bounding box center [79, 197] width 116 height 11
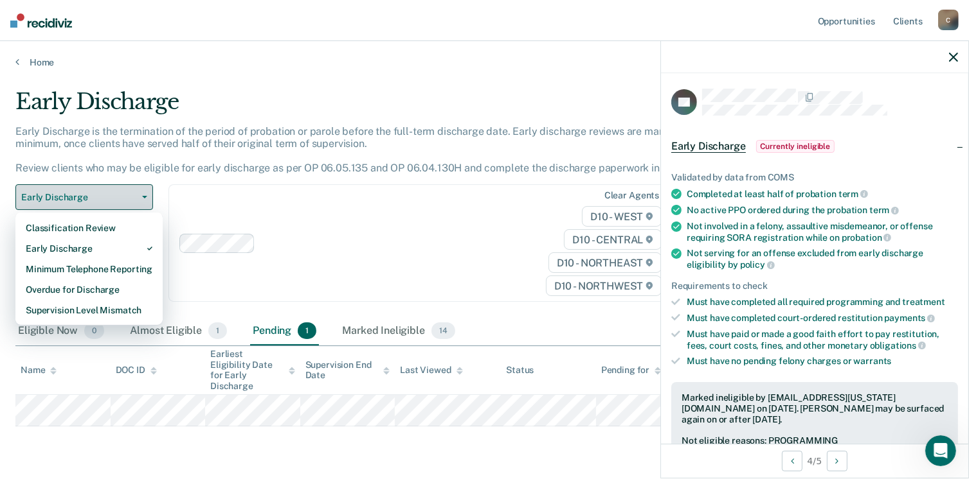
click at [44, 199] on span "Early Discharge" at bounding box center [79, 197] width 116 height 11
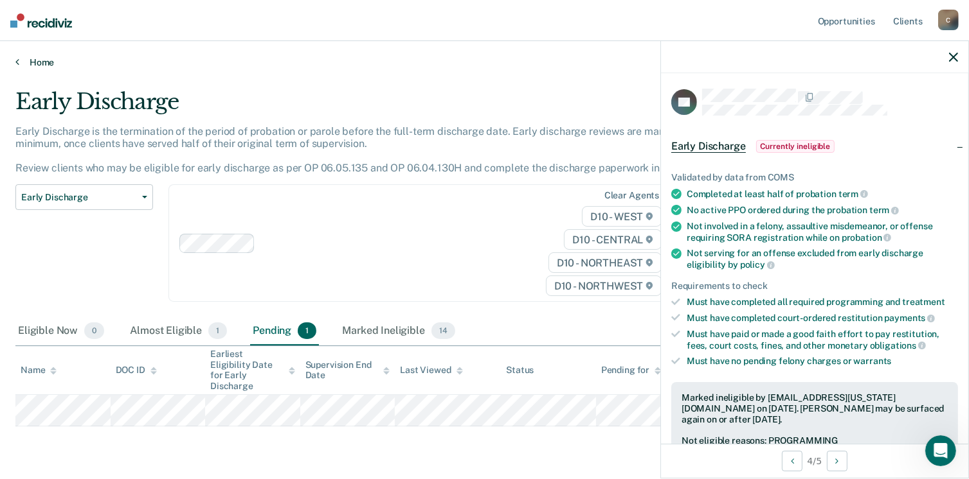
click at [40, 62] on link "Home" at bounding box center [484, 63] width 938 height 12
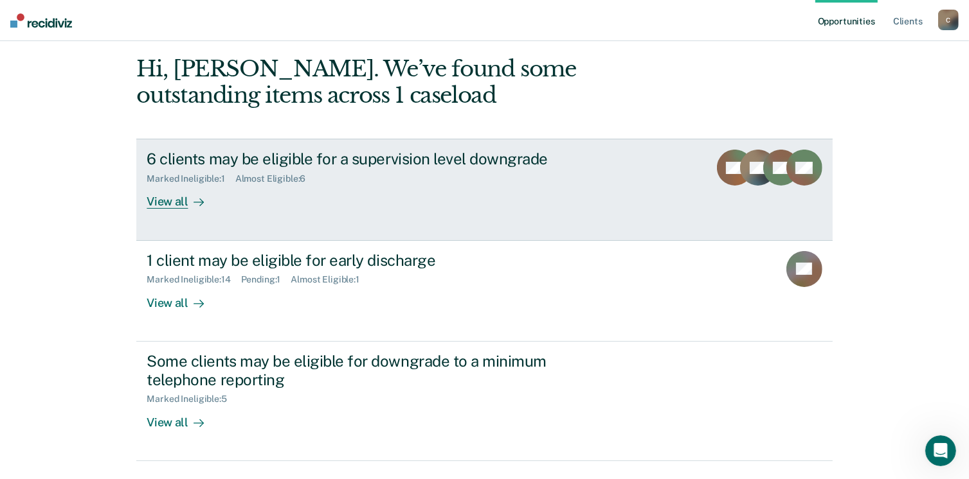
scroll to position [129, 0]
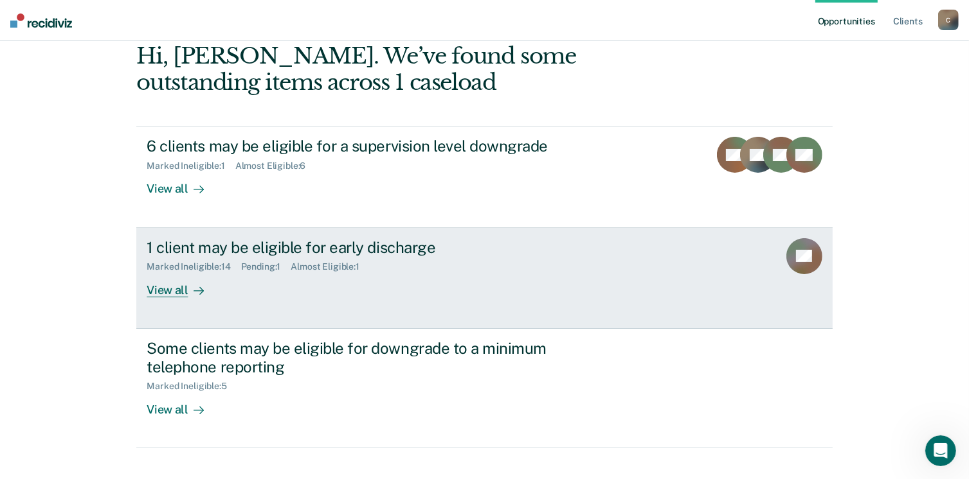
click at [176, 291] on div "View all" at bounding box center [183, 285] width 72 height 25
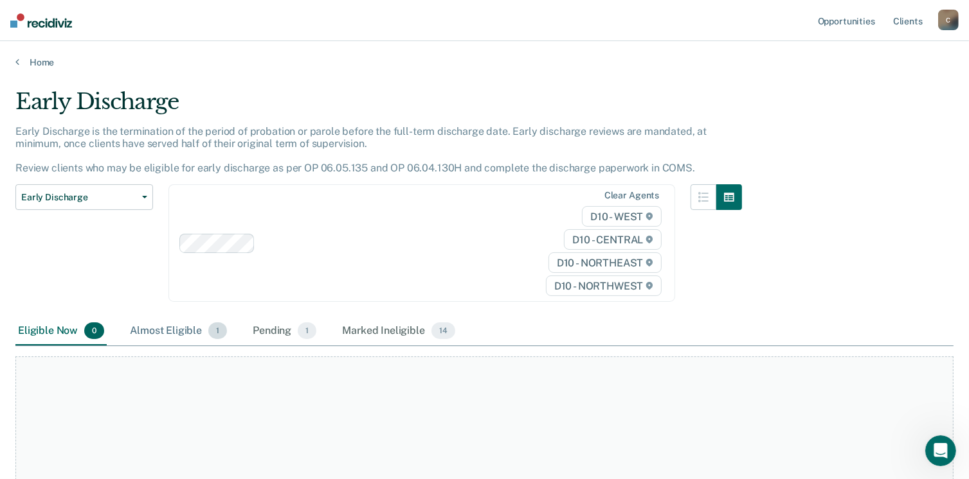
click at [165, 326] on div "Almost Eligible 1" at bounding box center [178, 332] width 102 height 28
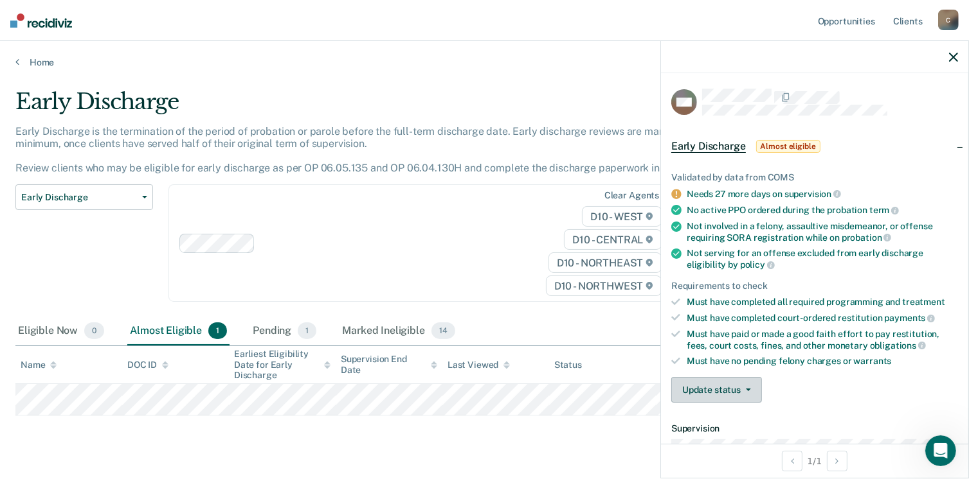
click at [717, 379] on button "Update status" at bounding box center [716, 390] width 91 height 26
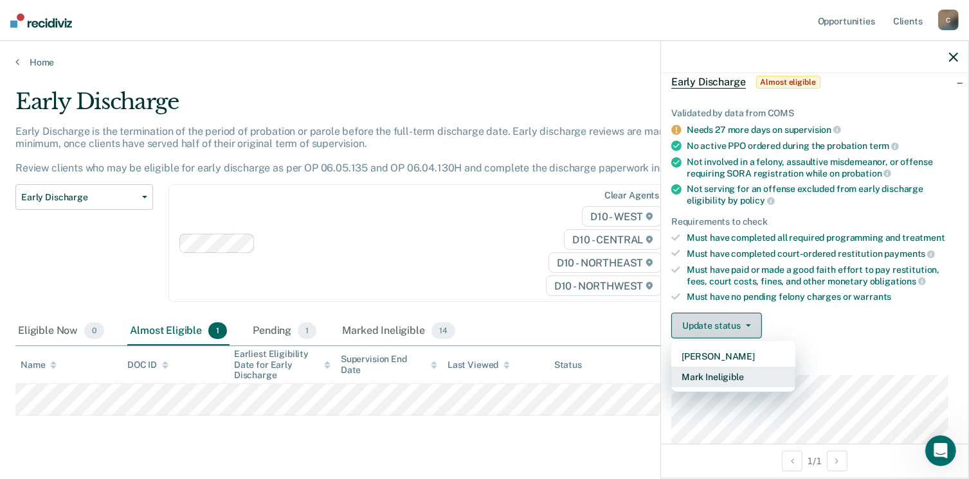
click at [717, 379] on button "Mark Ineligible" at bounding box center [733, 377] width 124 height 21
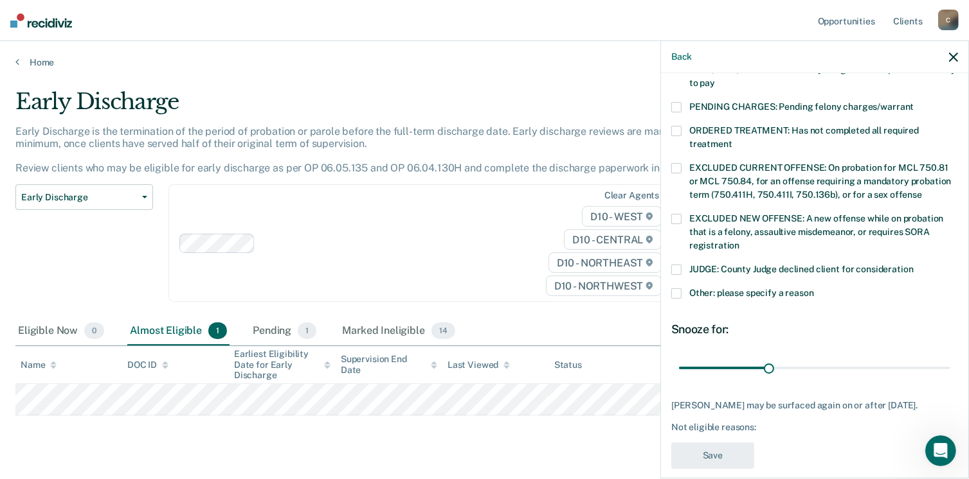
scroll to position [416, 0]
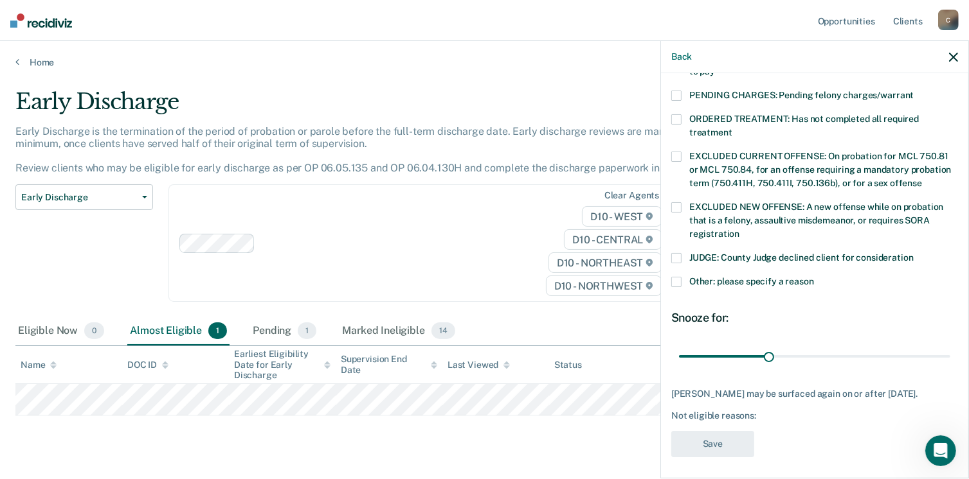
click at [678, 277] on span at bounding box center [676, 282] width 10 height 10
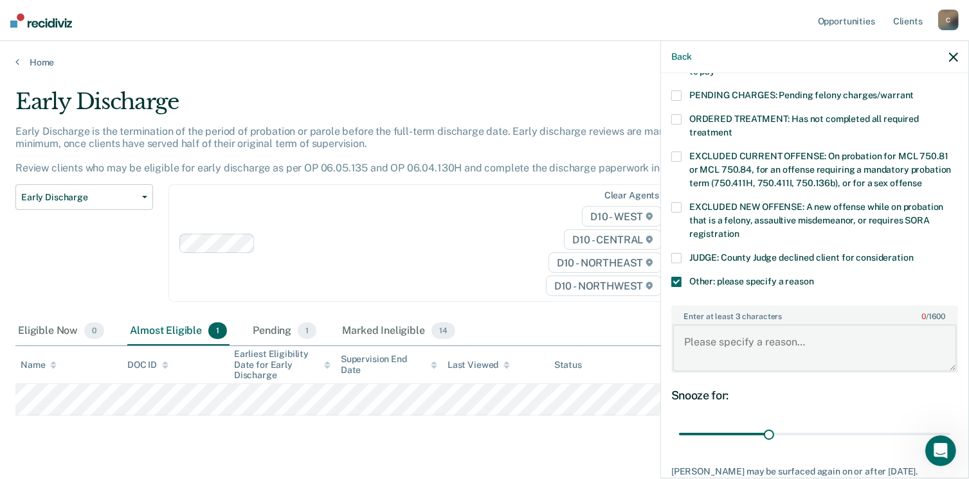
click at [710, 328] on textarea "Enter at least 3 characters 0 / 1600" at bounding box center [814, 349] width 284 height 48
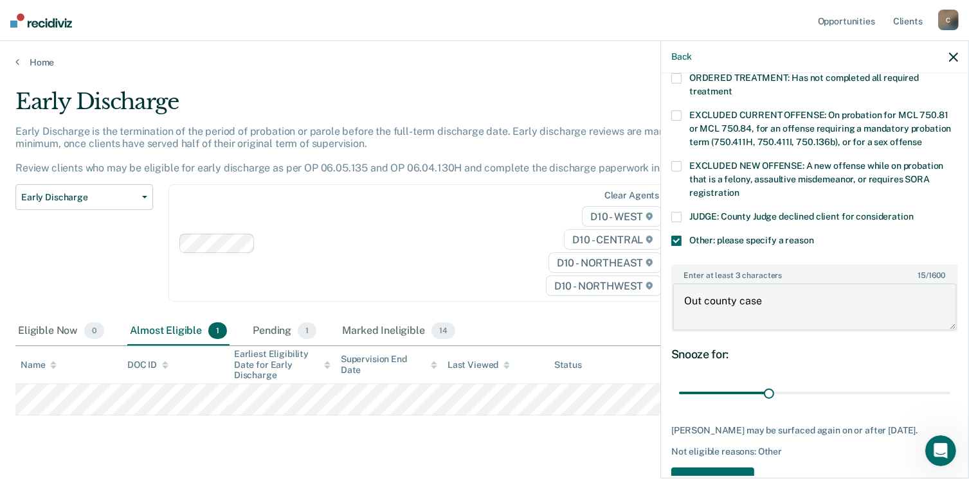
scroll to position [492, 0]
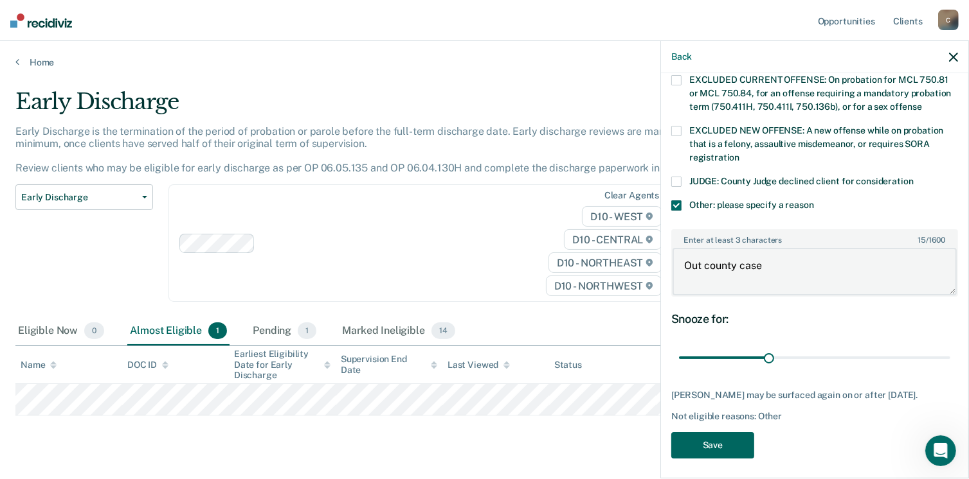
type textarea "Out county case"
click at [690, 438] on button "Save" at bounding box center [712, 446] width 83 height 26
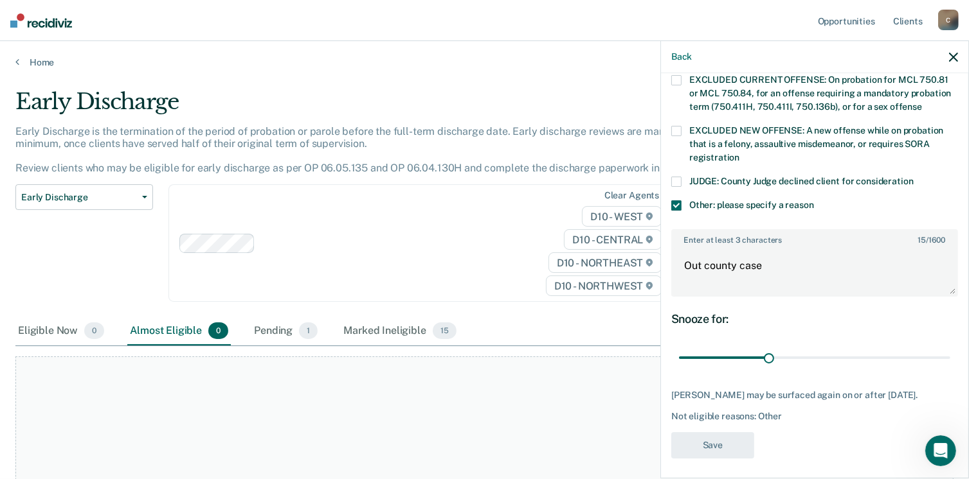
scroll to position [354, 0]
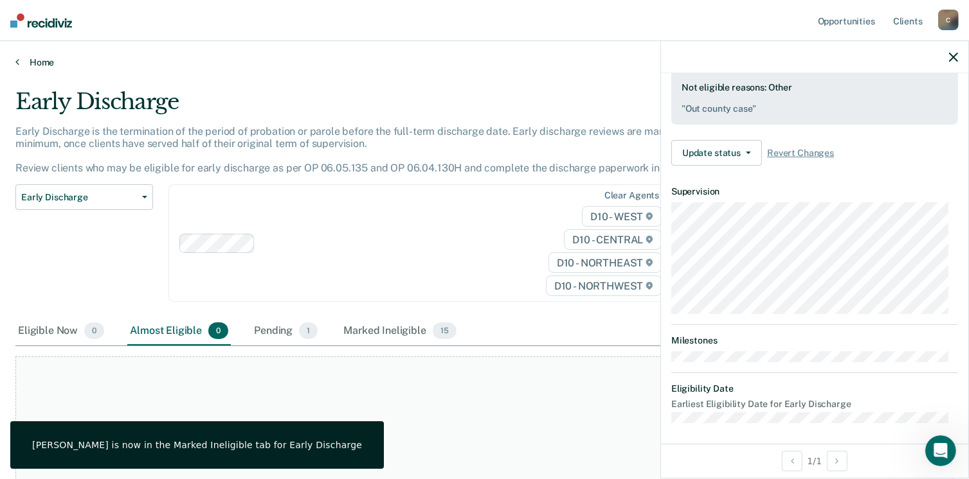
click at [39, 61] on link "Home" at bounding box center [484, 63] width 938 height 12
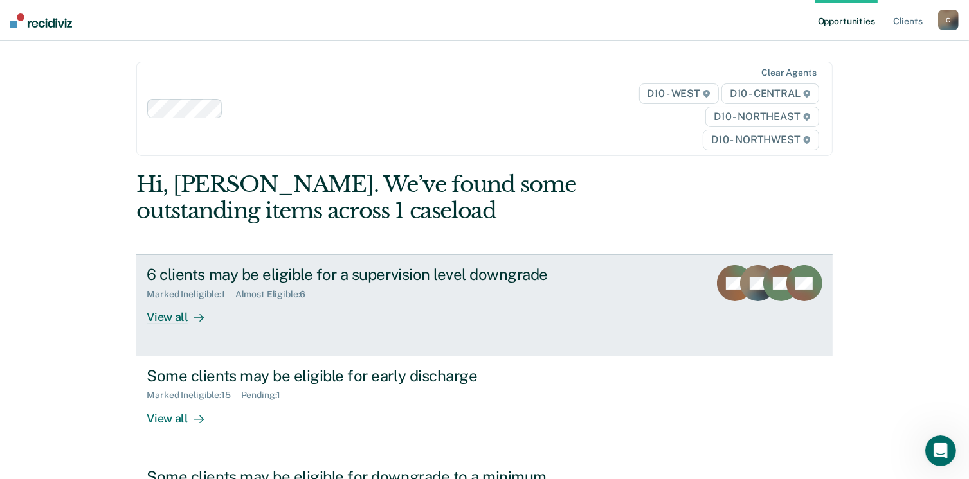
click at [169, 318] on div "View all" at bounding box center [183, 312] width 72 height 25
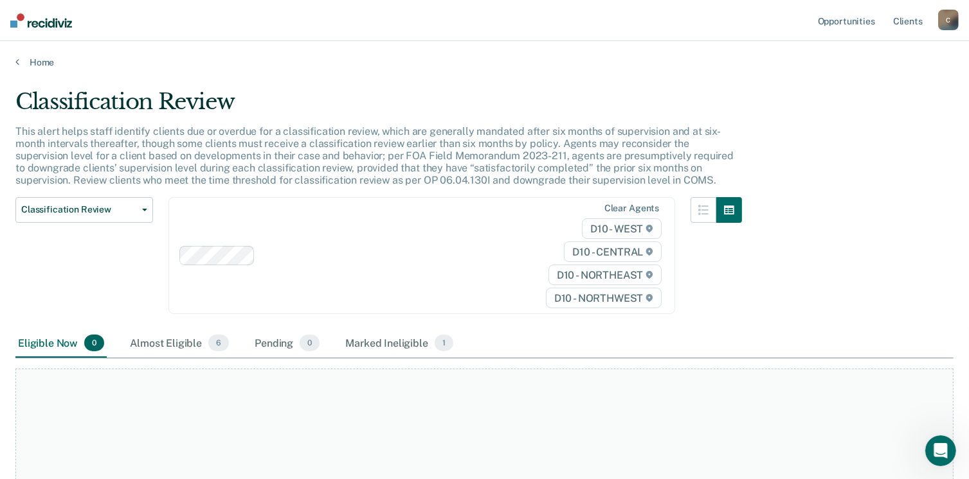
scroll to position [129, 0]
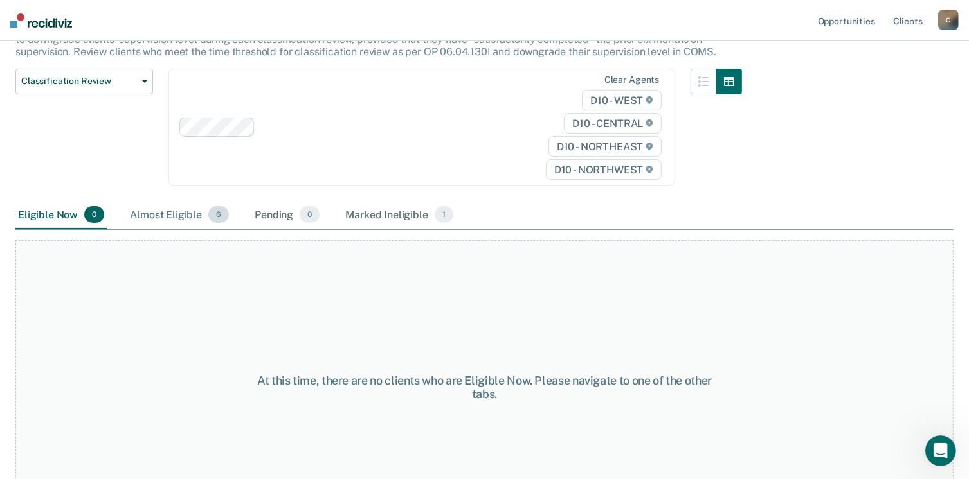
click at [183, 216] on div "Almost Eligible 6" at bounding box center [179, 215] width 104 height 28
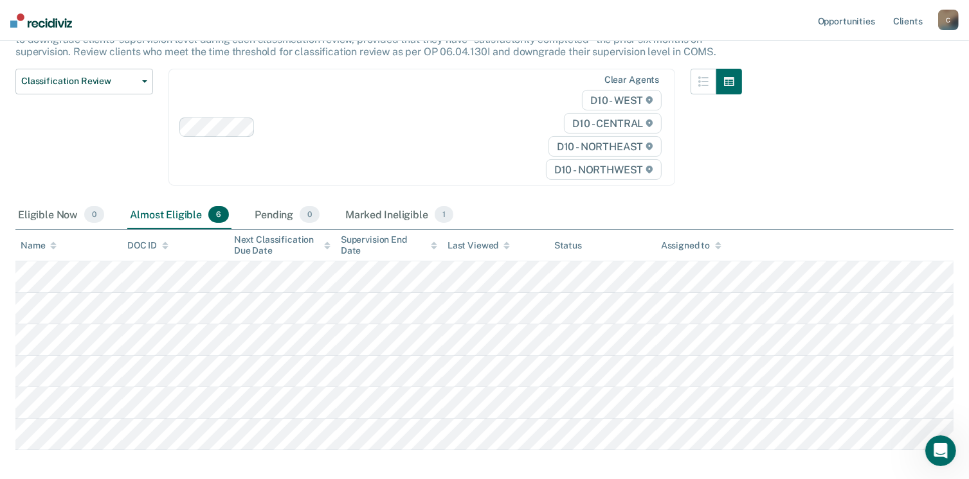
scroll to position [190, 0]
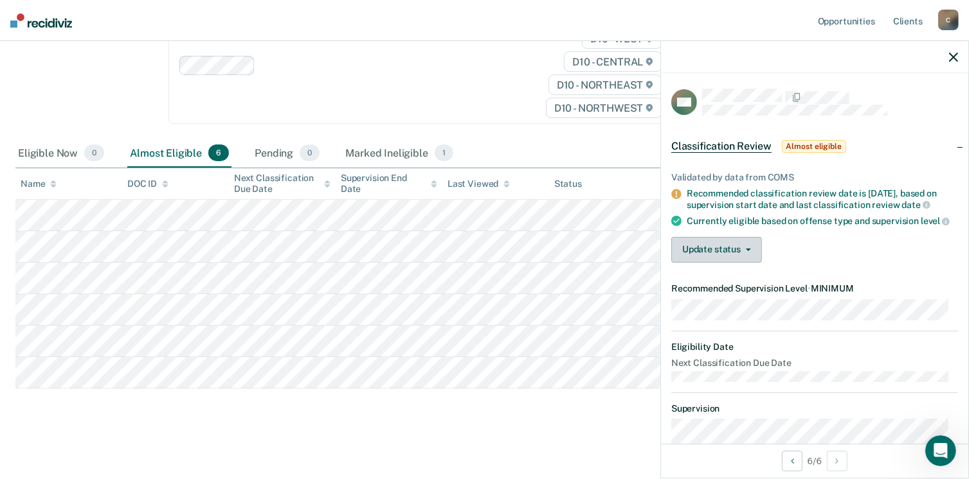
click at [717, 263] on button "Update status" at bounding box center [716, 250] width 91 height 26
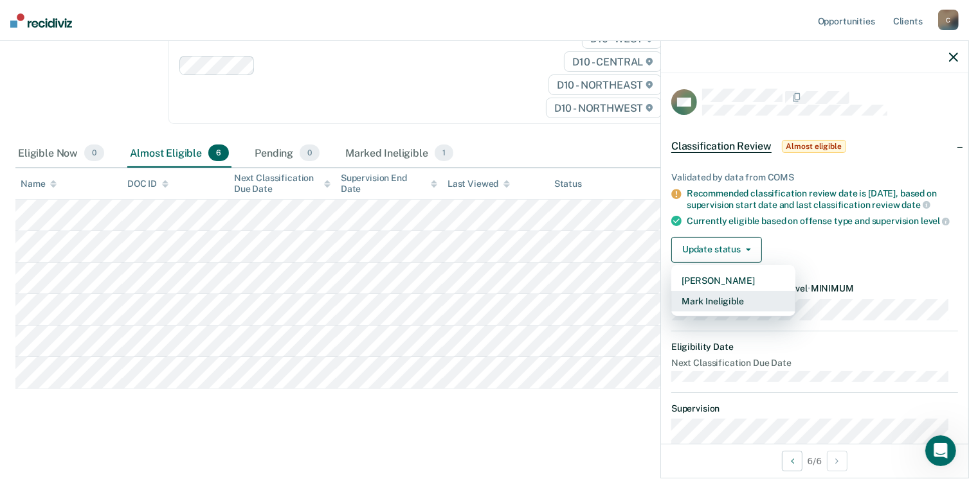
click at [713, 309] on button "Mark Ineligible" at bounding box center [733, 301] width 124 height 21
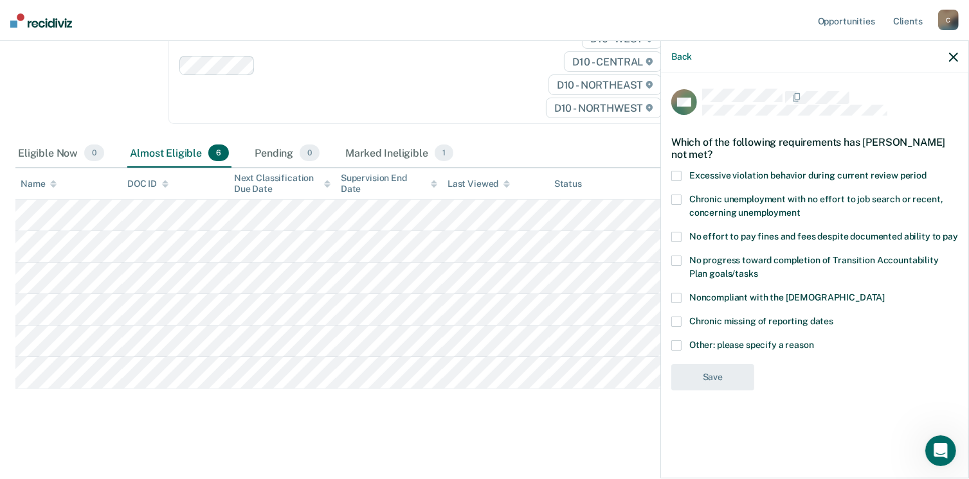
click at [677, 343] on span at bounding box center [676, 346] width 10 height 10
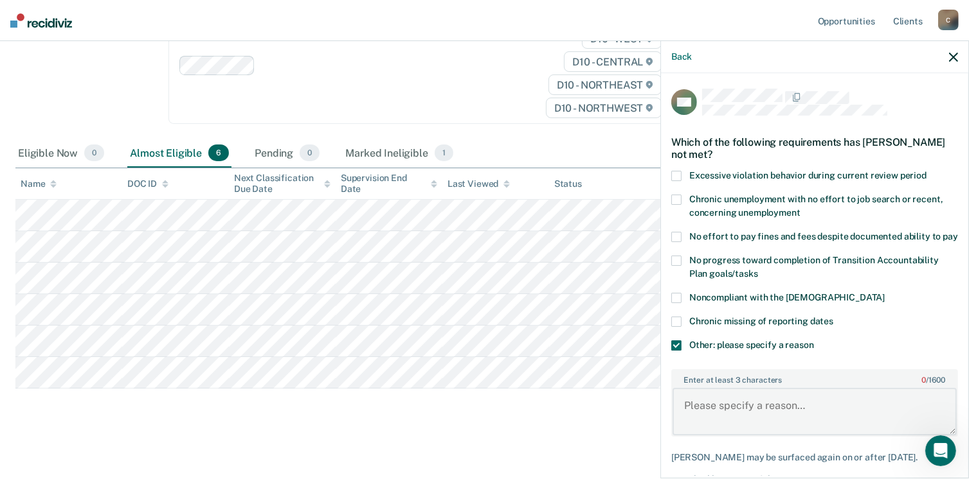
click at [701, 408] on textarea "Enter at least 3 characters 0 / 1600" at bounding box center [814, 412] width 284 height 48
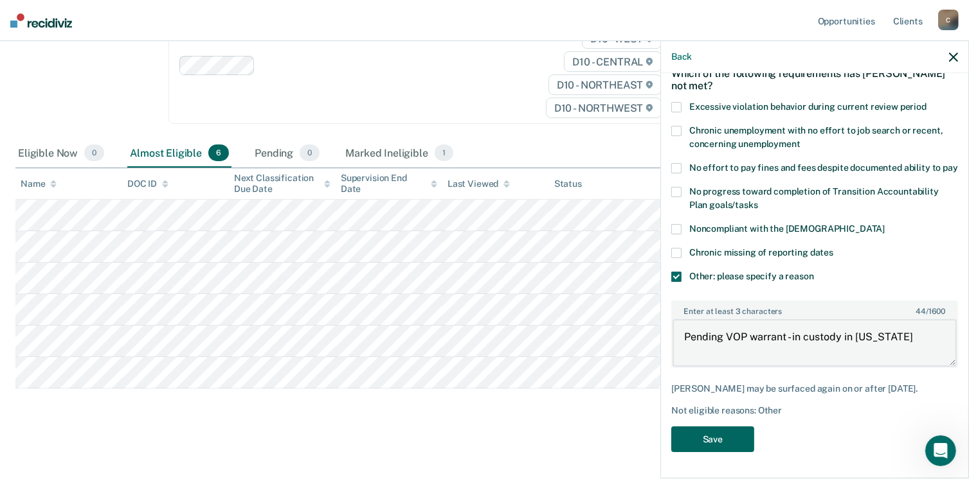
type textarea "Pending VOP warrant - in custody in [US_STATE]"
click at [720, 440] on button "Save" at bounding box center [712, 440] width 83 height 26
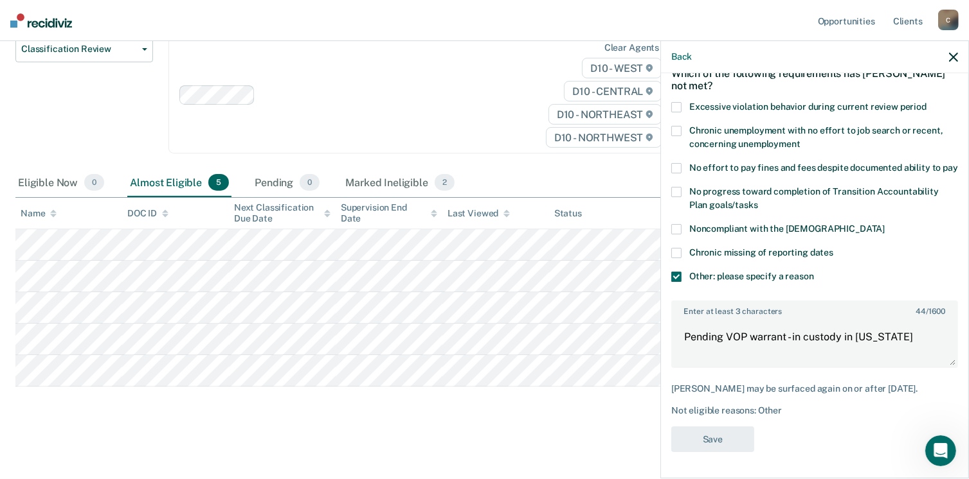
scroll to position [159, 0]
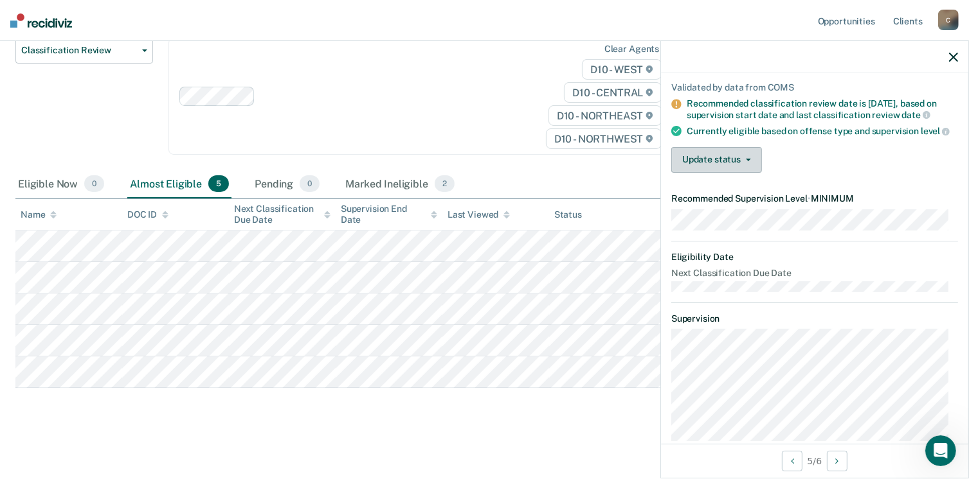
click at [710, 166] on button "Update status" at bounding box center [716, 160] width 91 height 26
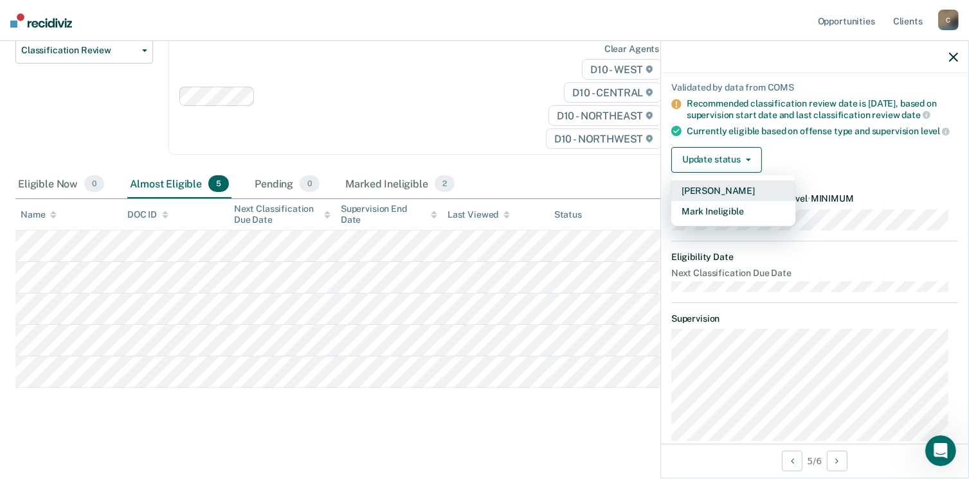
click at [710, 201] on button "[PERSON_NAME]" at bounding box center [733, 191] width 124 height 21
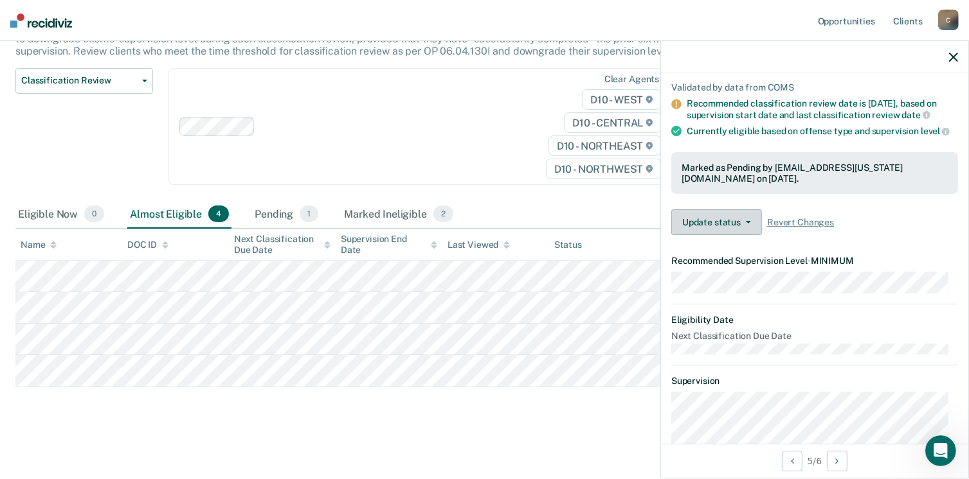
scroll to position [127, 0]
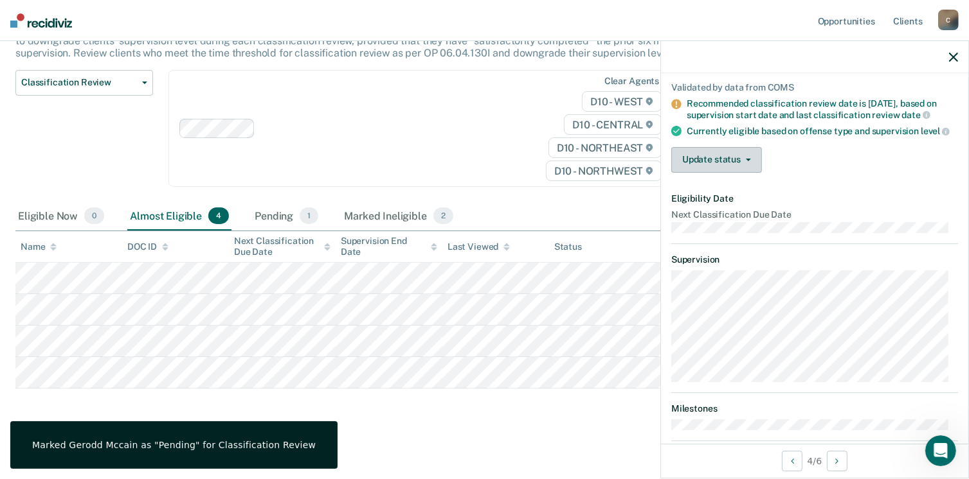
click at [699, 168] on button "Update status" at bounding box center [716, 160] width 91 height 26
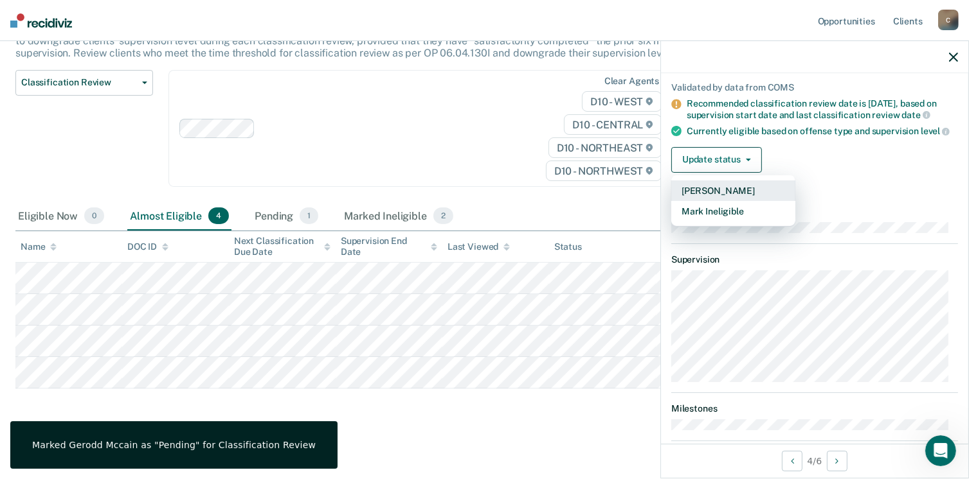
click at [697, 201] on button "[PERSON_NAME]" at bounding box center [733, 191] width 124 height 21
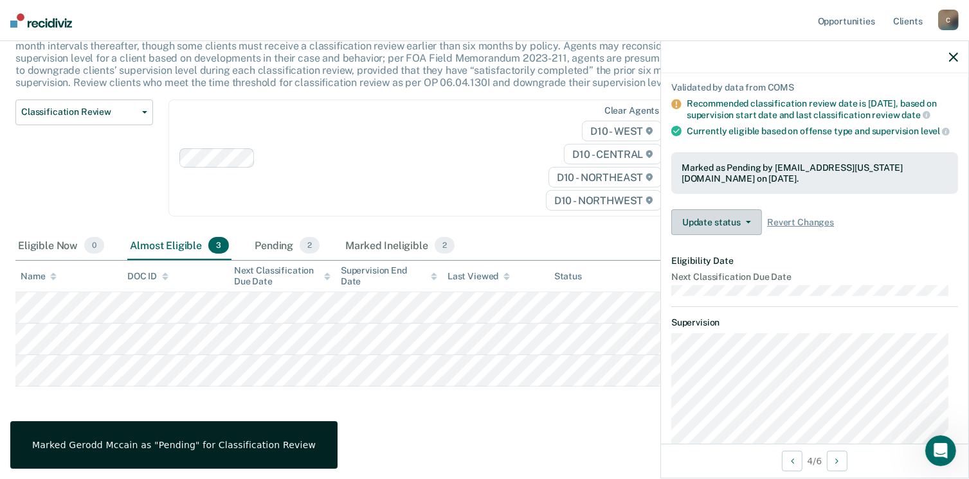
scroll to position [96, 0]
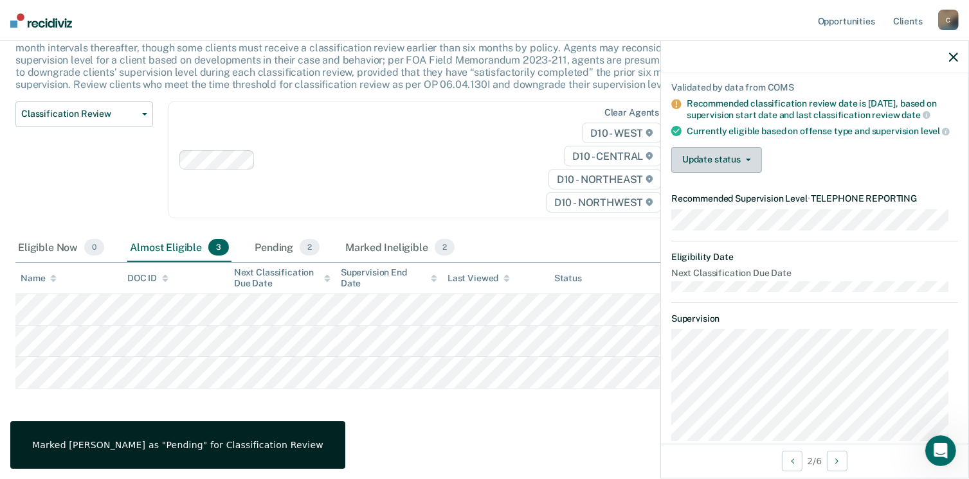
click at [721, 173] on button "Update status" at bounding box center [716, 160] width 91 height 26
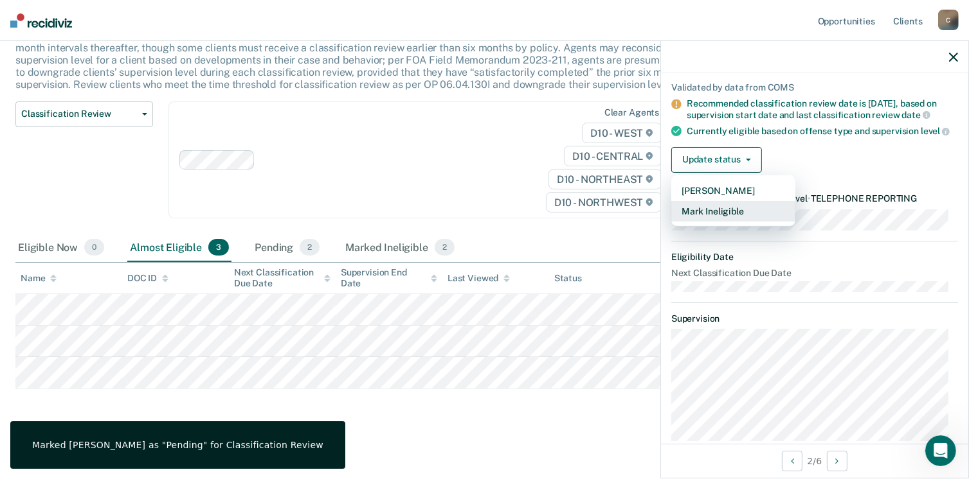
click at [711, 222] on button "Mark Ineligible" at bounding box center [733, 211] width 124 height 21
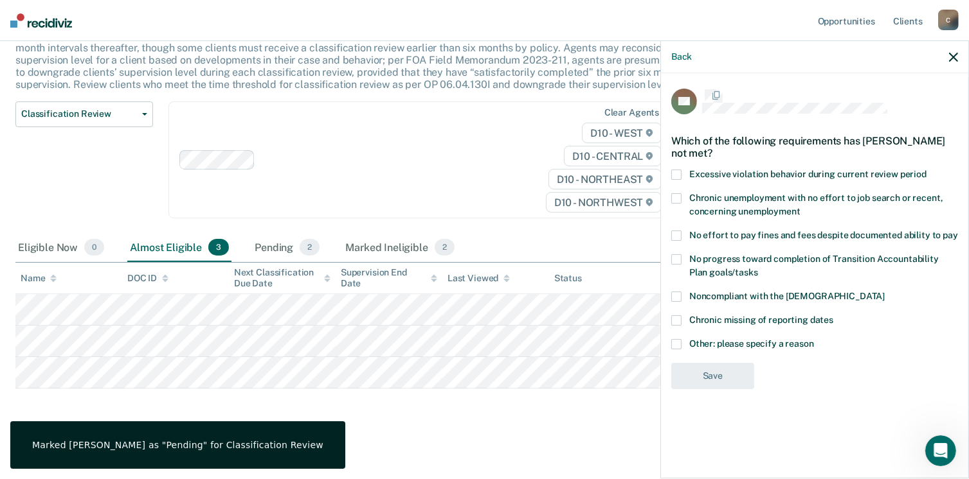
scroll to position [0, 0]
click at [678, 343] on span at bounding box center [676, 346] width 10 height 10
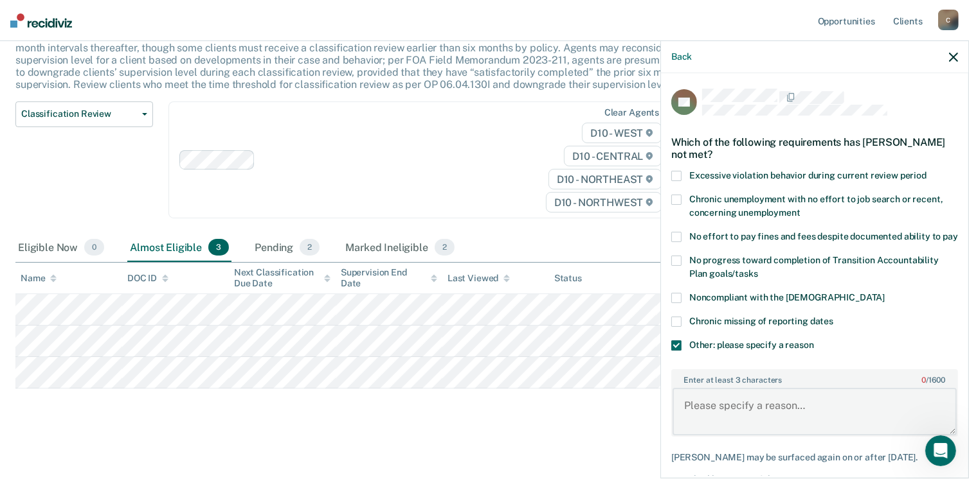
click at [694, 418] on textarea "Enter at least 3 characters 0 / 1600" at bounding box center [814, 412] width 284 height 48
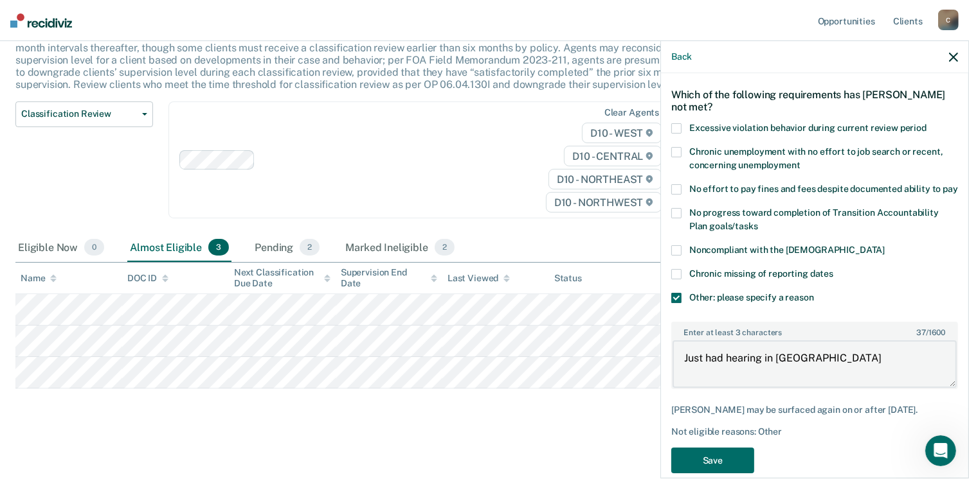
scroll to position [90, 0]
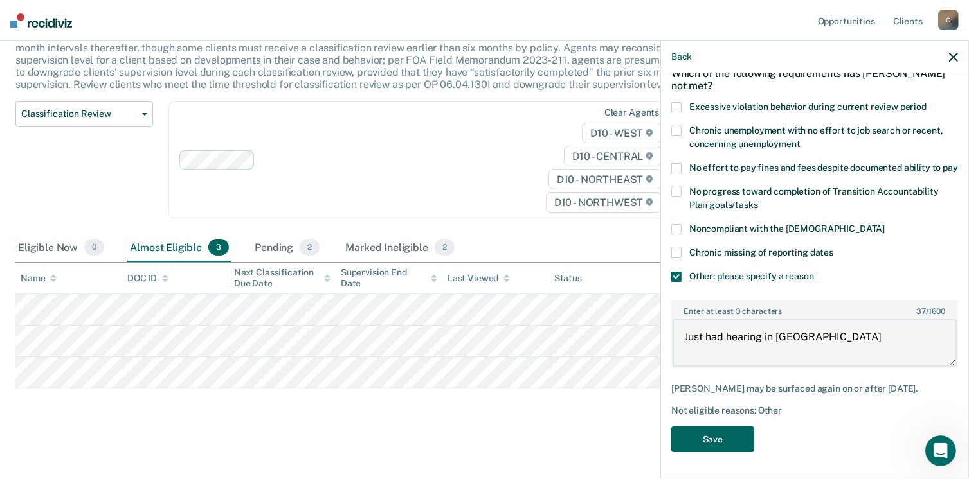
type textarea "Just had hearing in [GEOGRAPHIC_DATA]"
click at [730, 438] on button "Save" at bounding box center [712, 440] width 83 height 26
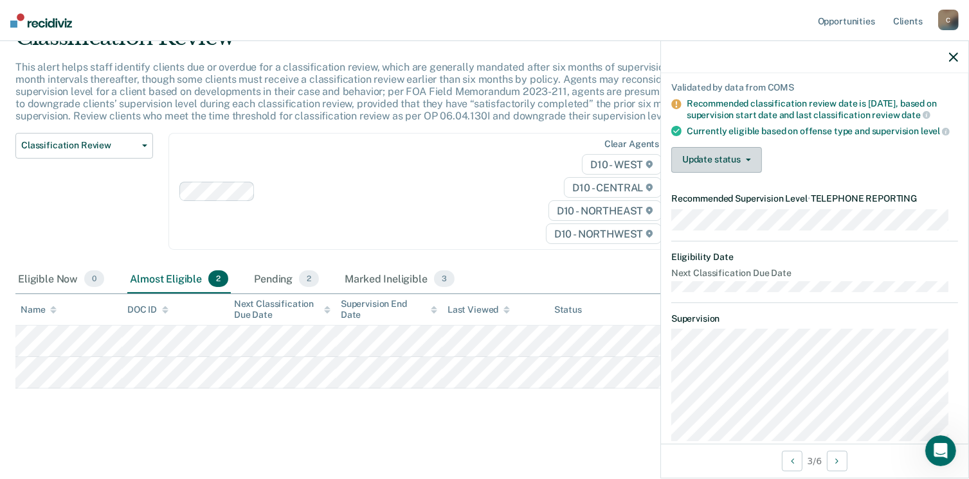
click at [704, 173] on button "Update status" at bounding box center [716, 160] width 91 height 26
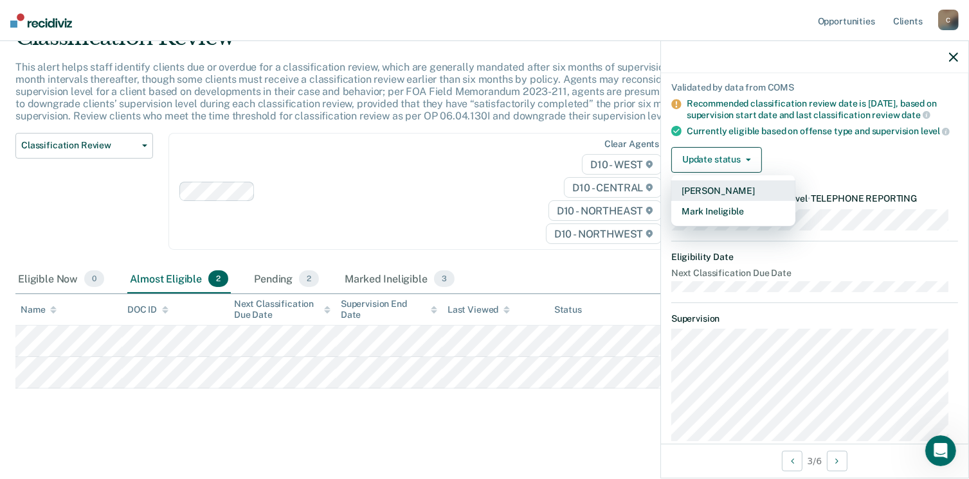
click at [704, 201] on button "[PERSON_NAME]" at bounding box center [733, 191] width 124 height 21
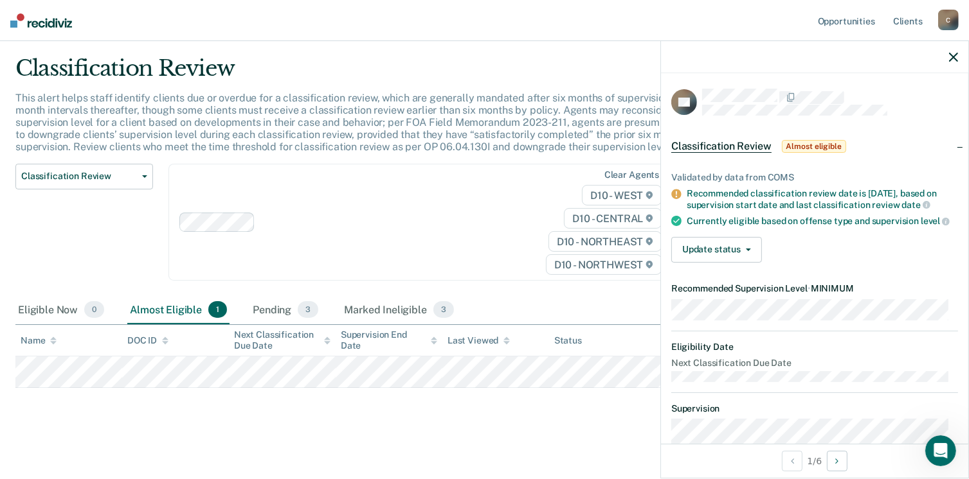
scroll to position [0, 0]
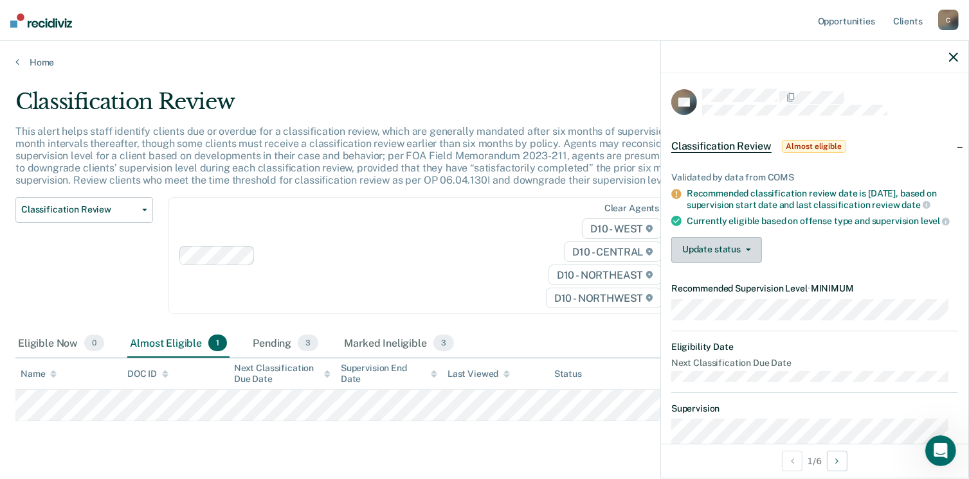
click at [731, 263] on button "Update status" at bounding box center [716, 250] width 91 height 26
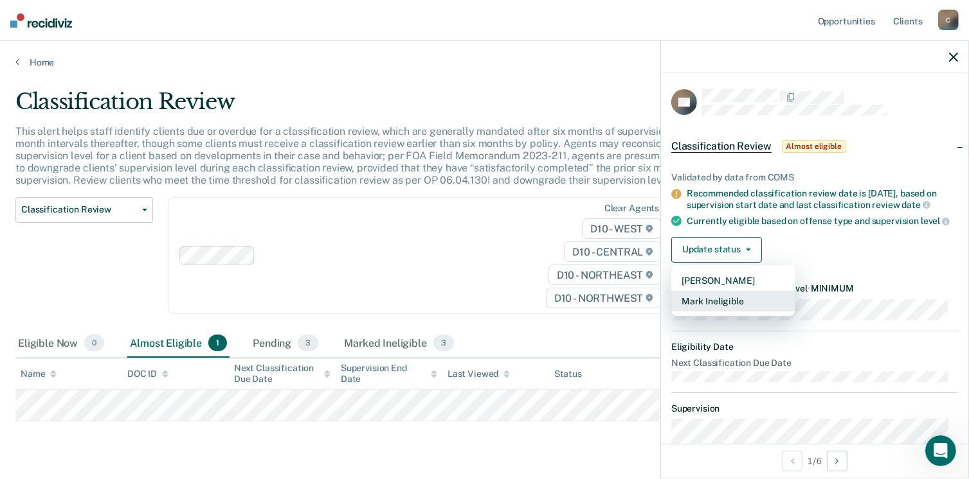
click at [728, 312] on button "Mark Ineligible" at bounding box center [733, 301] width 124 height 21
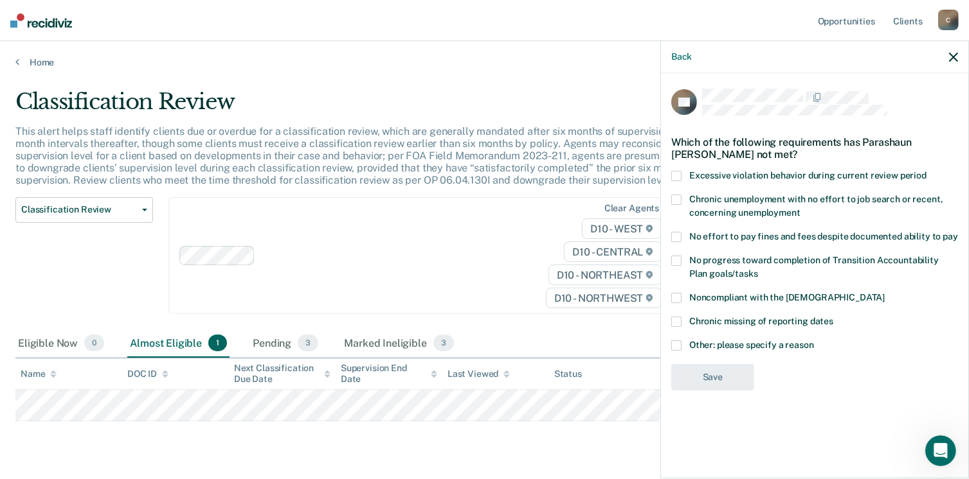
click at [680, 343] on span at bounding box center [676, 346] width 10 height 10
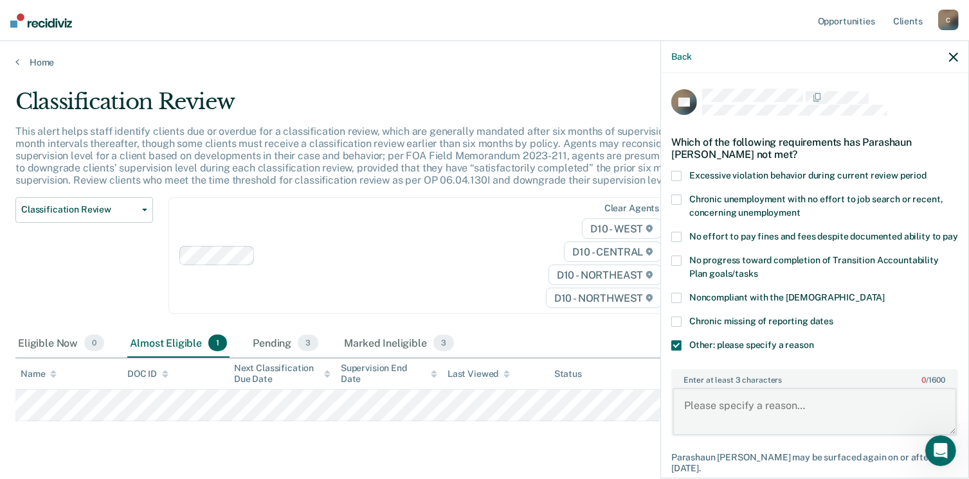
click at [703, 420] on textarea "Enter at least 3 characters 0 / 1600" at bounding box center [814, 412] width 284 height 48
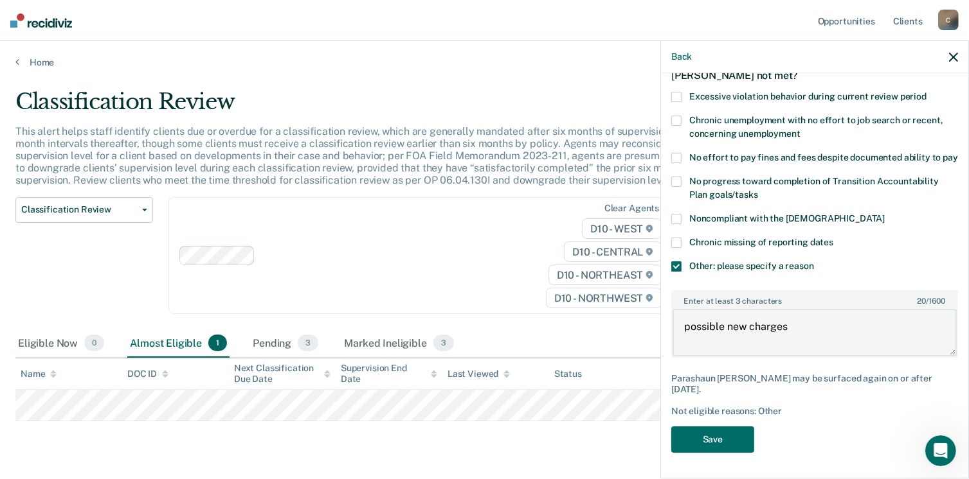
scroll to position [90, 0]
type textarea "possible new charges"
click at [717, 451] on button "Save" at bounding box center [712, 440] width 83 height 26
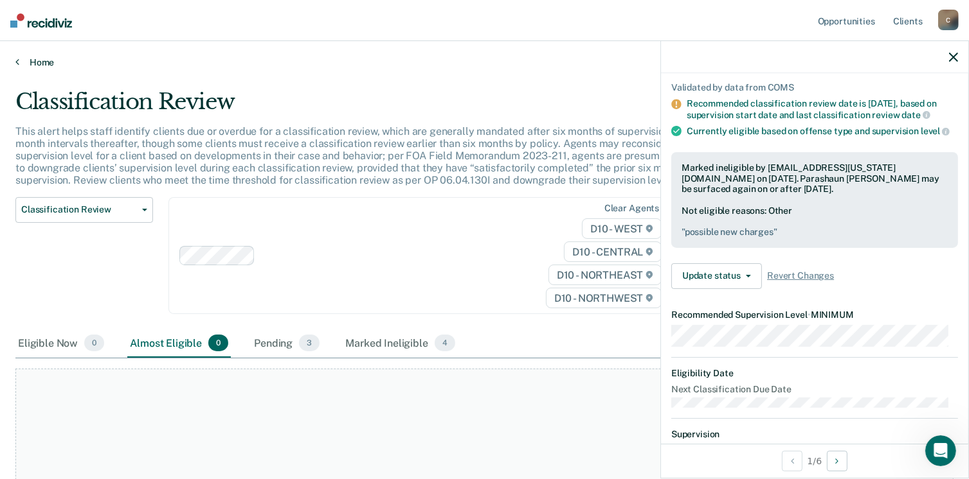
click at [38, 63] on link "Home" at bounding box center [484, 63] width 938 height 12
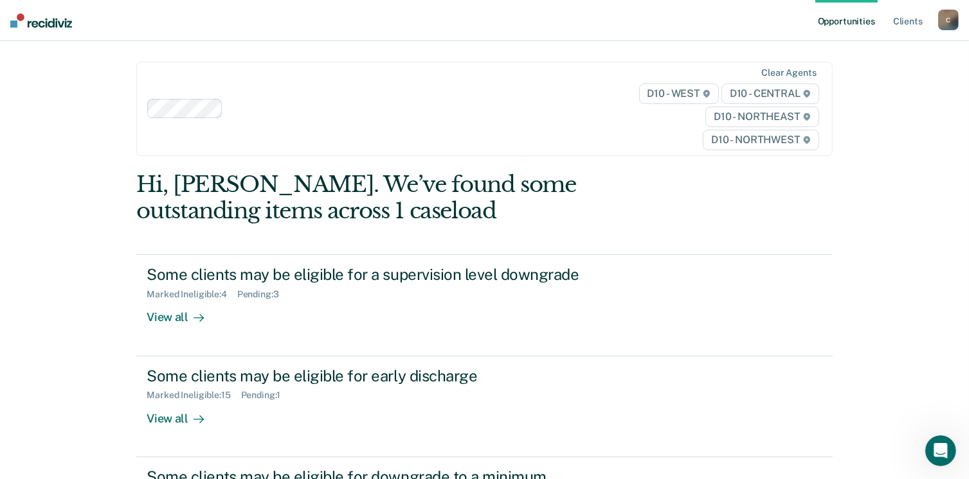
click at [943, 22] on div "C" at bounding box center [948, 20] width 21 height 21
click at [876, 80] on link "Log Out" at bounding box center [896, 84] width 103 height 11
